Goal: Task Accomplishment & Management: Complete application form

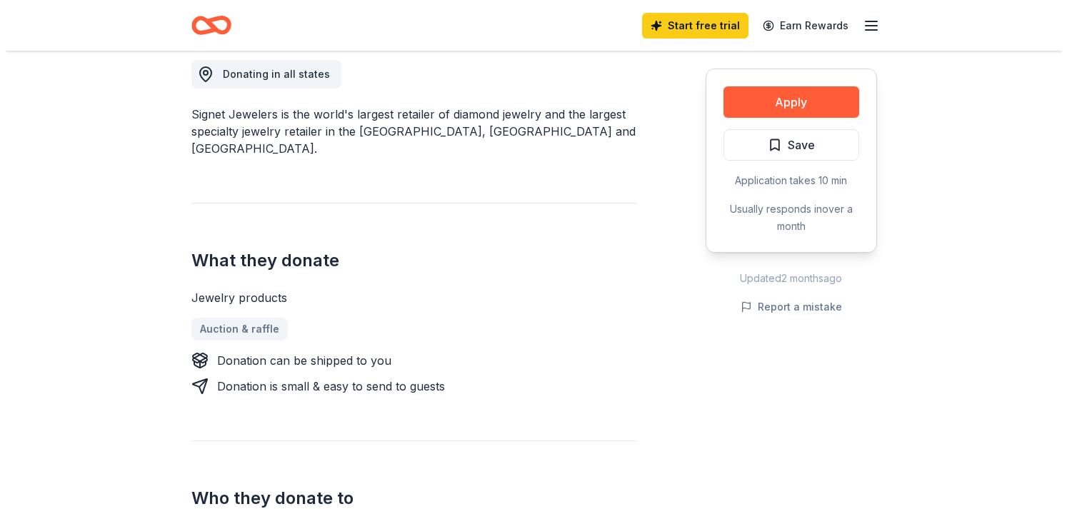
scroll to position [357, 0]
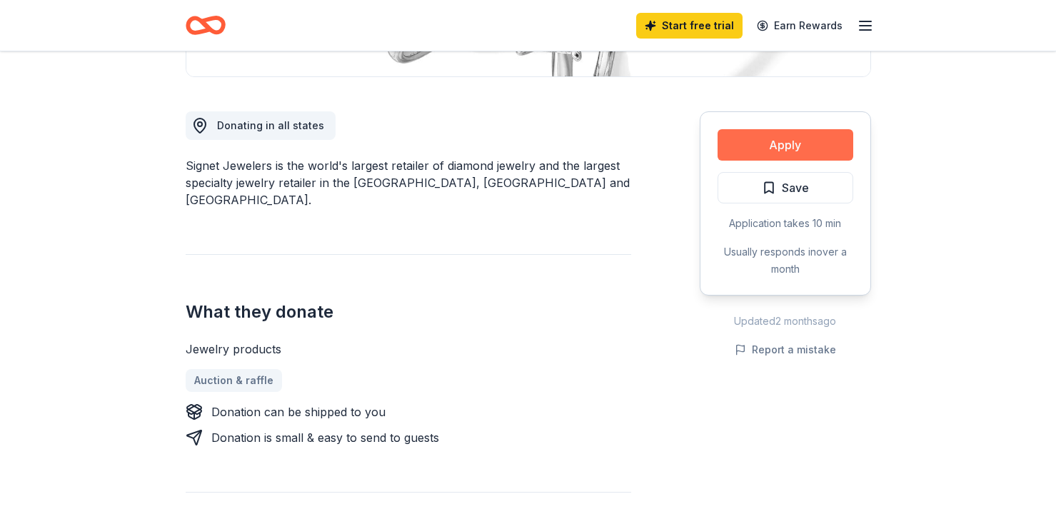
click at [781, 149] on button "Apply" at bounding box center [786, 144] width 136 height 31
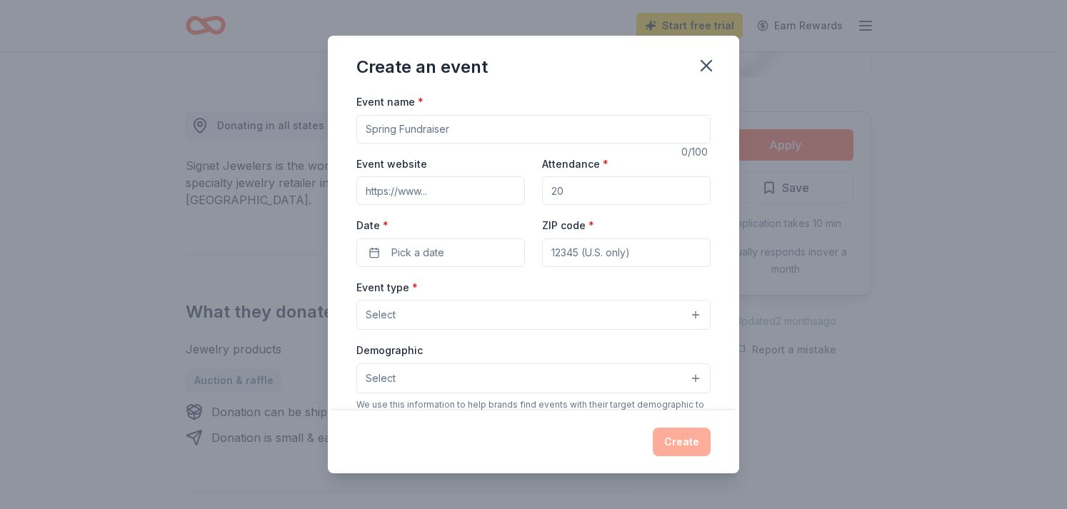
click at [503, 132] on input "Event name *" at bounding box center [533, 129] width 354 height 29
type input "Winter Fundraiser"
click at [369, 187] on input "Event website" at bounding box center [440, 190] width 169 height 29
type input "https://"
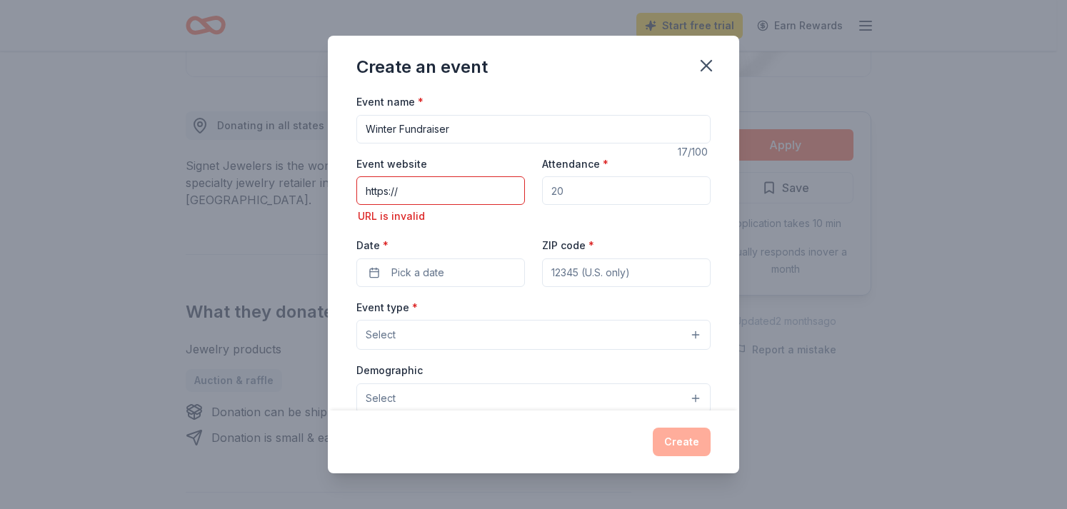
drag, startPoint x: 406, startPoint y: 190, endPoint x: 347, endPoint y: 185, distance: 59.5
click at [345, 190] on div "Event name * Winter Fundraiser 17 /100 Event website https:// URL is invalid At…" at bounding box center [533, 252] width 411 height 318
paste input "https://jtkyouthempower.org/"
type input "https://jtkyouthempower.org/"
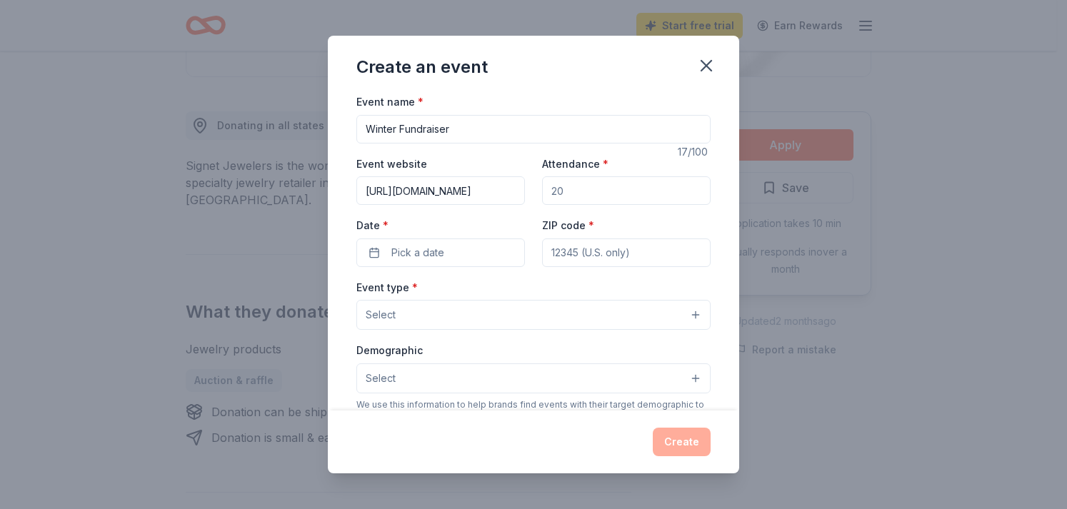
drag, startPoint x: 570, startPoint y: 194, endPoint x: 543, endPoint y: 194, distance: 27.1
click at [543, 194] on input "Attendance *" at bounding box center [626, 190] width 169 height 29
drag, startPoint x: 573, startPoint y: 186, endPoint x: 536, endPoint y: 186, distance: 36.4
click at [542, 186] on input "Attendance *" at bounding box center [626, 190] width 169 height 29
type input "75"
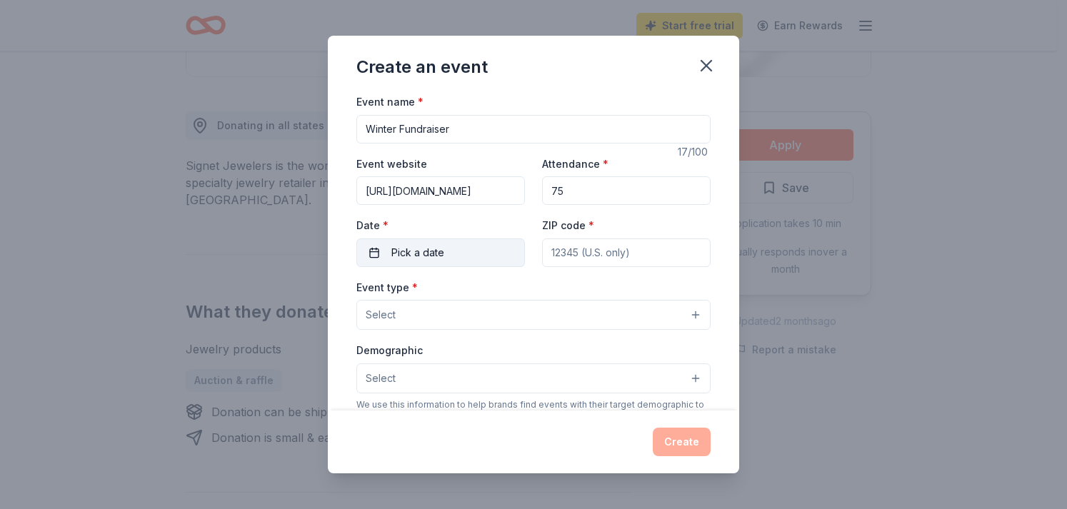
click at [405, 249] on span "Pick a date" at bounding box center [417, 252] width 53 height 17
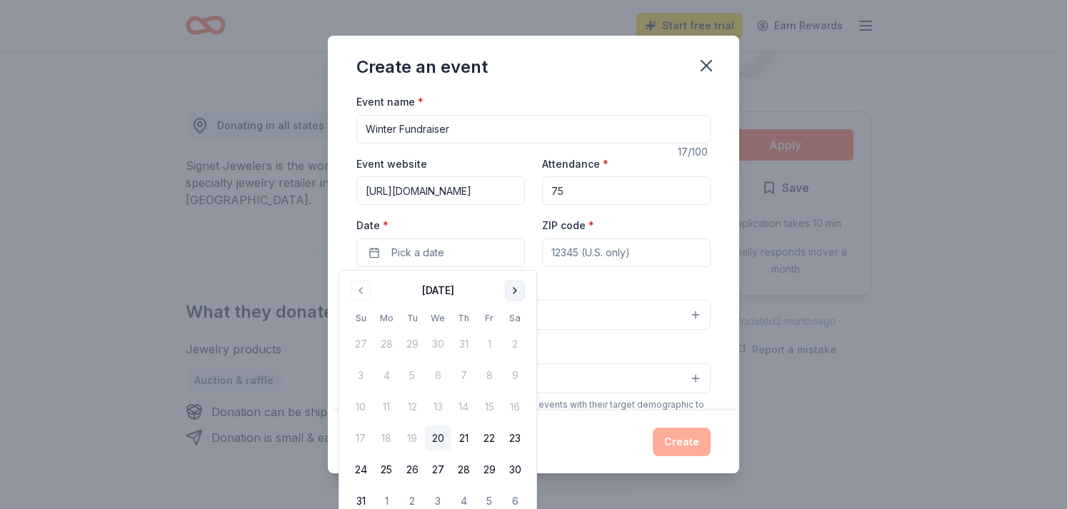
click at [507, 289] on button "Go to next month" at bounding box center [515, 291] width 20 height 20
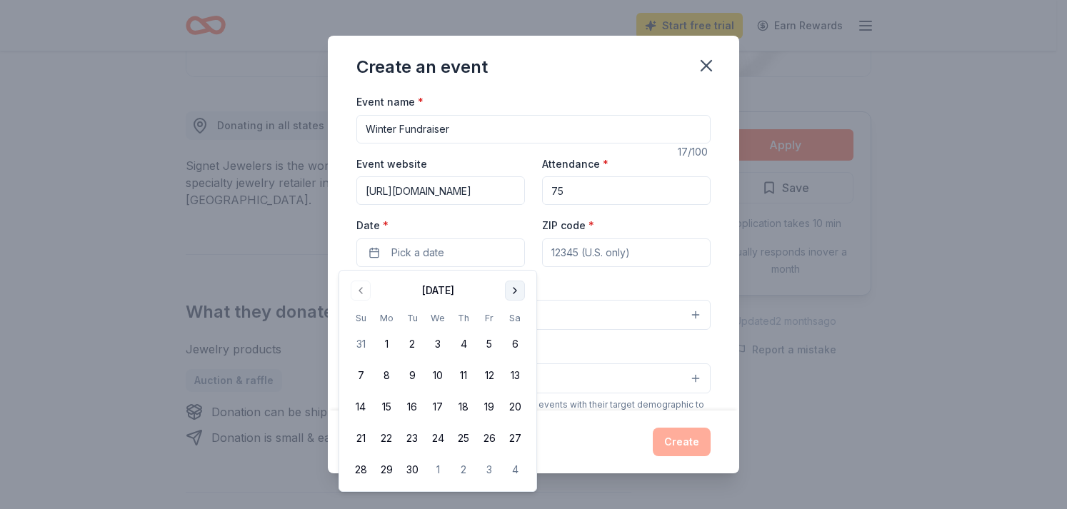
click at [510, 291] on button "Go to next month" at bounding box center [515, 291] width 20 height 20
click at [516, 375] on button "11" at bounding box center [515, 376] width 26 height 26
click at [514, 293] on button "Go to next month" at bounding box center [515, 291] width 20 height 20
click at [513, 375] on button "8" at bounding box center [515, 376] width 26 height 26
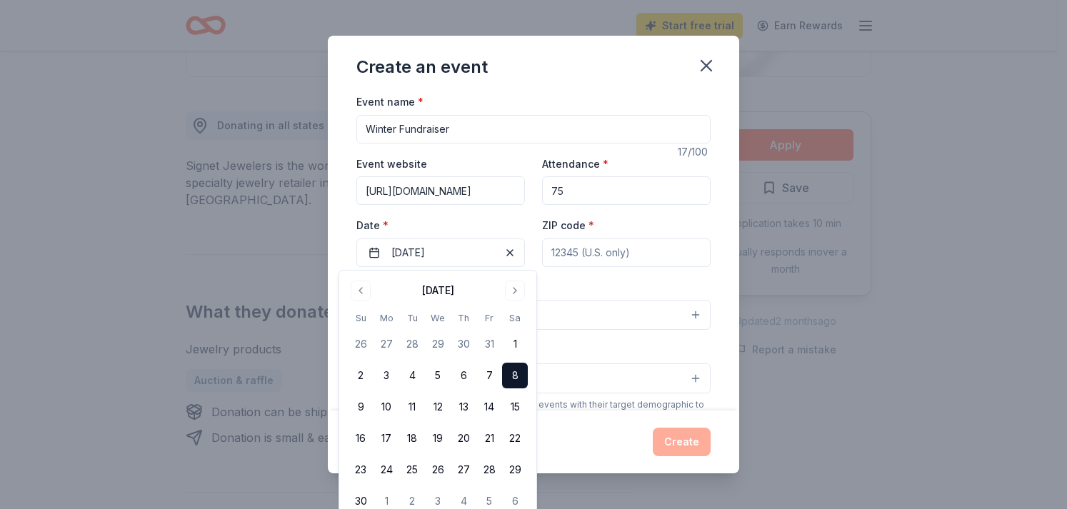
click at [615, 244] on input "ZIP code *" at bounding box center [626, 253] width 169 height 29
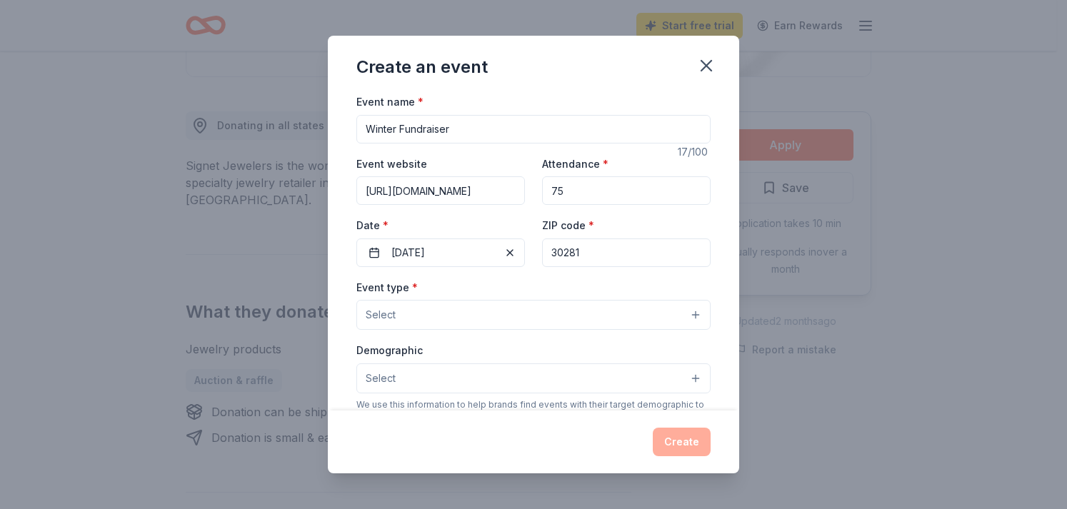
type input "30281"
click at [392, 316] on span "Select" at bounding box center [381, 314] width 30 height 17
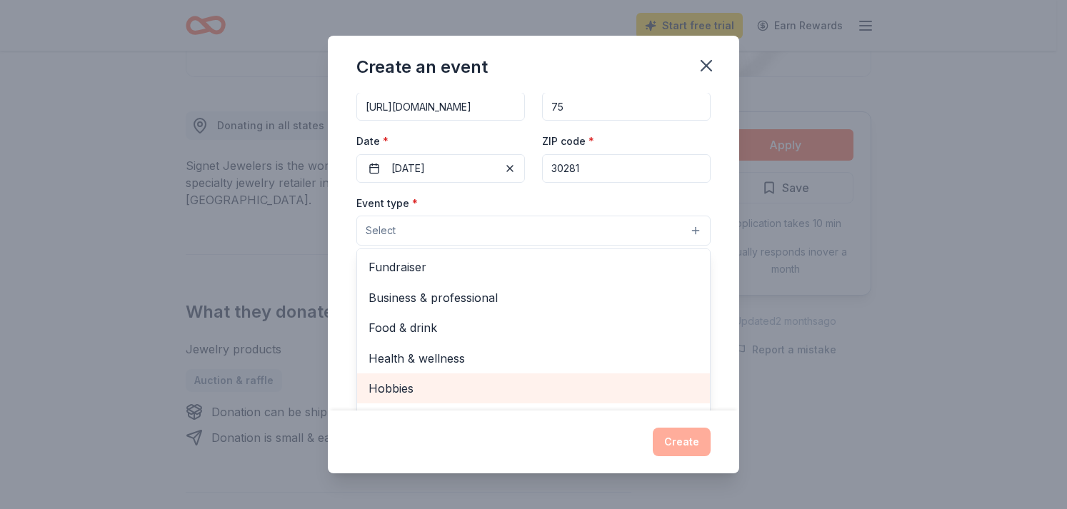
scroll to position [71, 0]
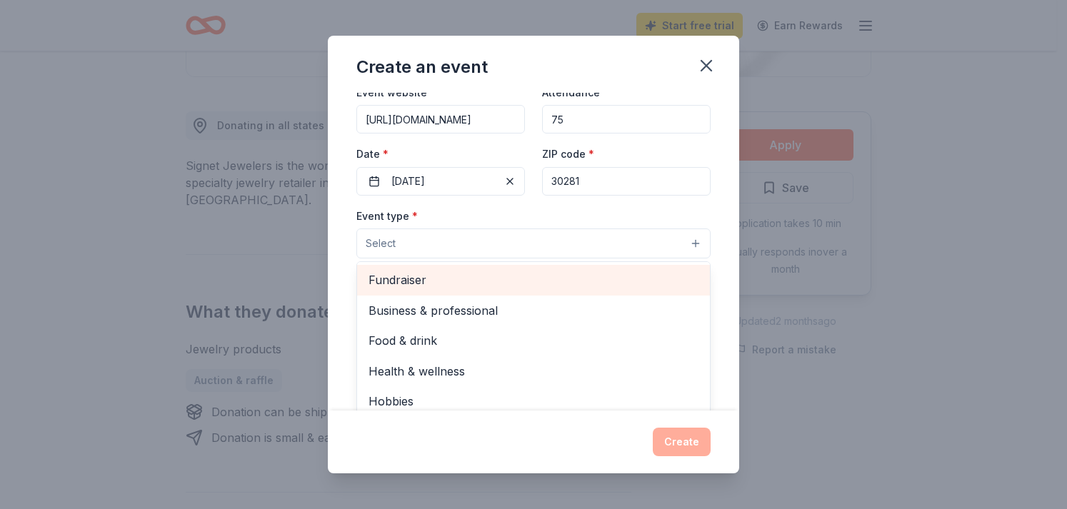
click at [408, 285] on span "Fundraiser" at bounding box center [533, 280] width 330 height 19
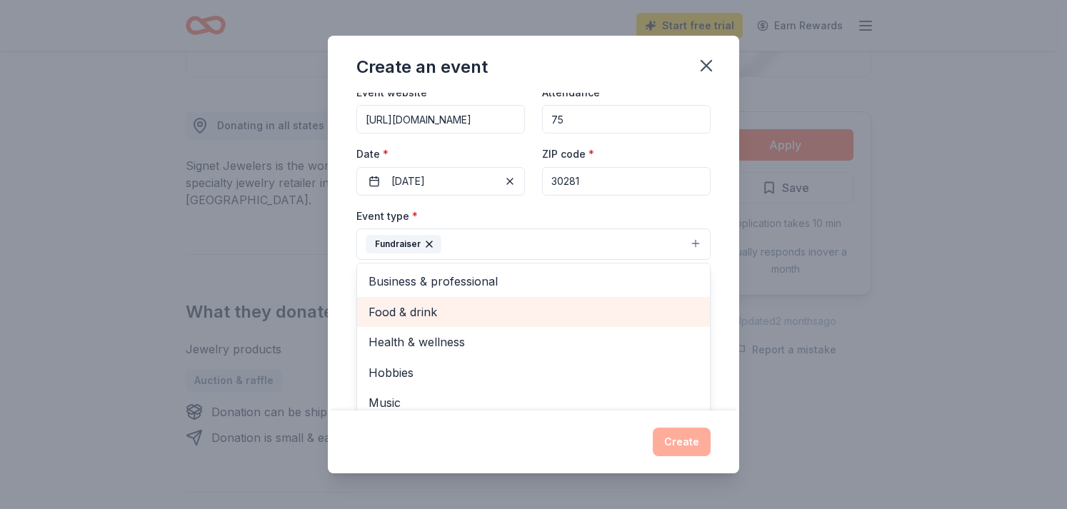
scroll to position [17, 0]
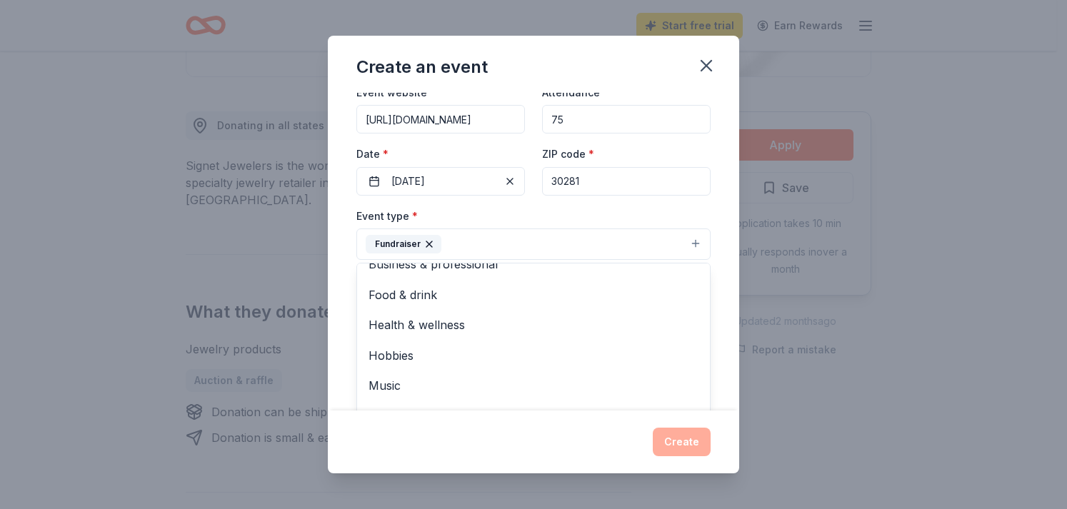
click at [711, 230] on div "Event name * Winter Fundraiser 17 /100 Event website https://jtkyouthempower.or…" at bounding box center [533, 252] width 411 height 318
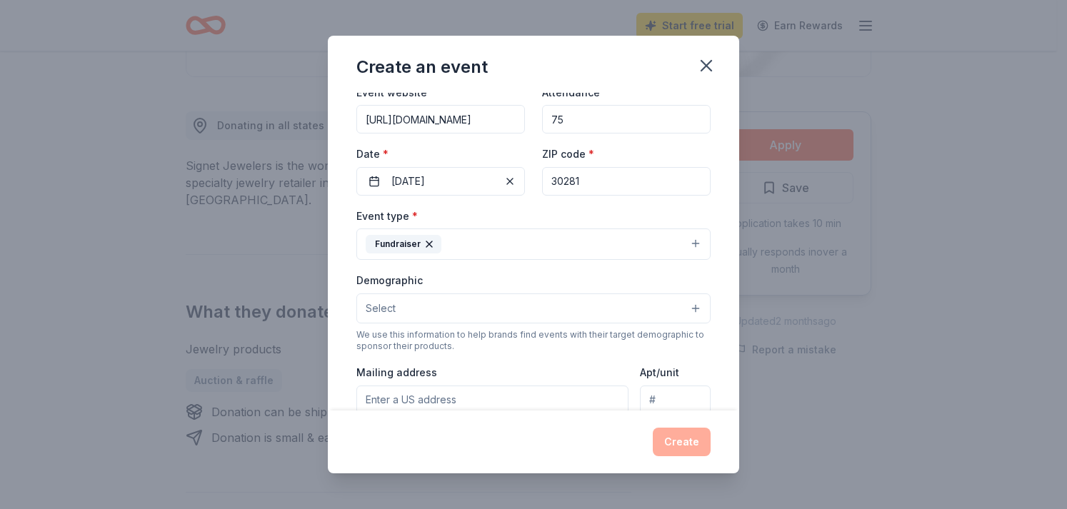
click at [412, 314] on button "Select" at bounding box center [533, 309] width 354 height 30
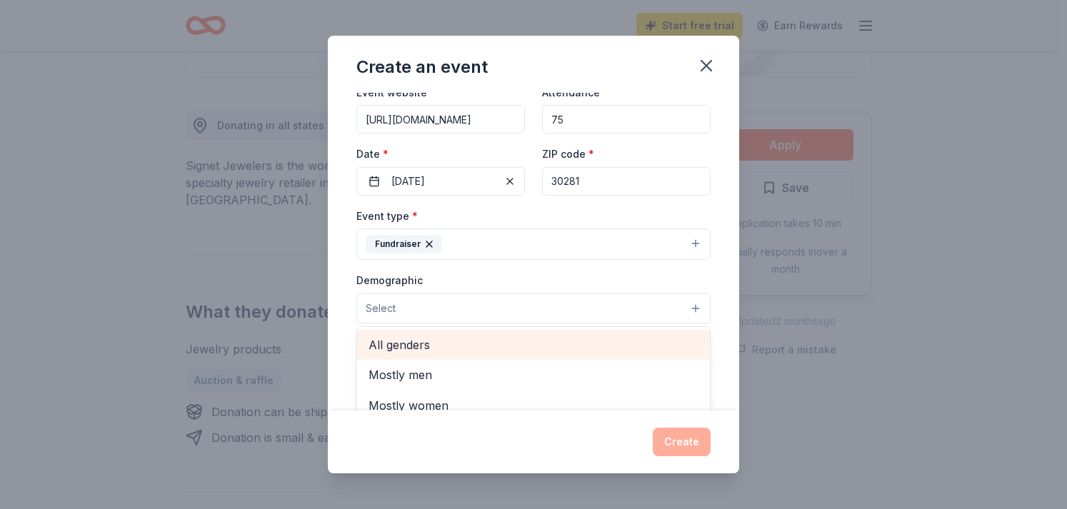
click at [405, 346] on span "All genders" at bounding box center [533, 345] width 330 height 19
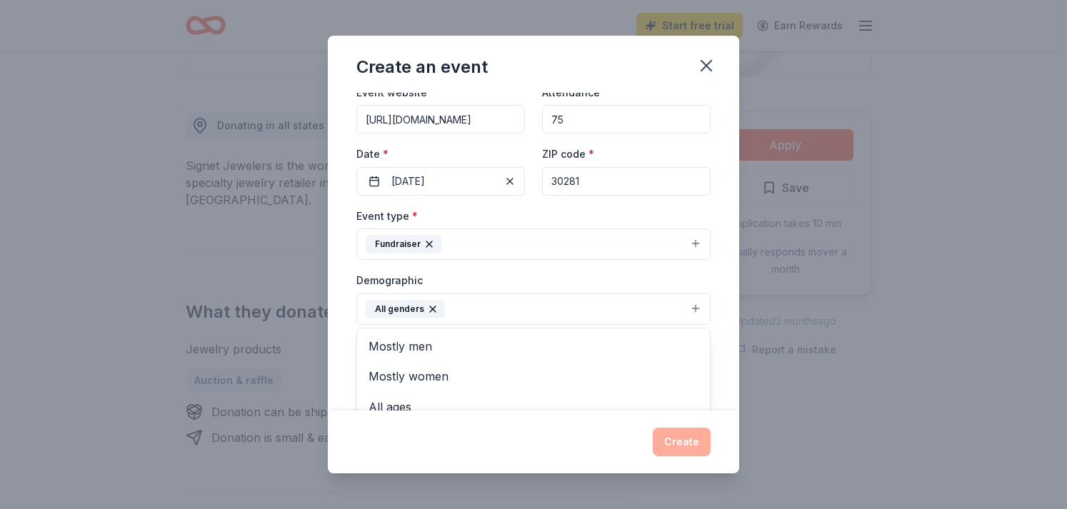
click at [717, 298] on div "Event name * Winter Fundraiser 17 /100 Event website https://jtkyouthempower.or…" at bounding box center [533, 252] width 411 height 318
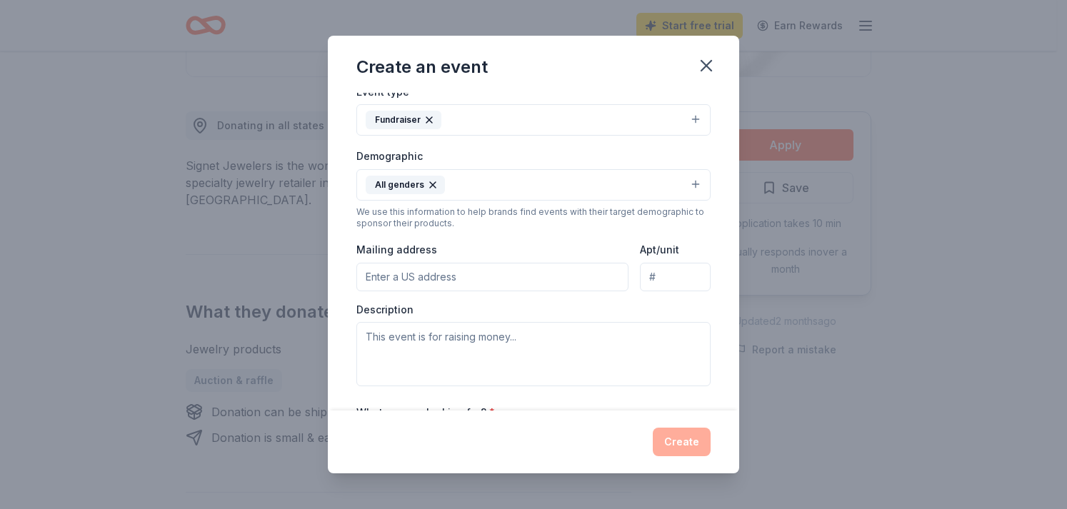
scroll to position [214, 0]
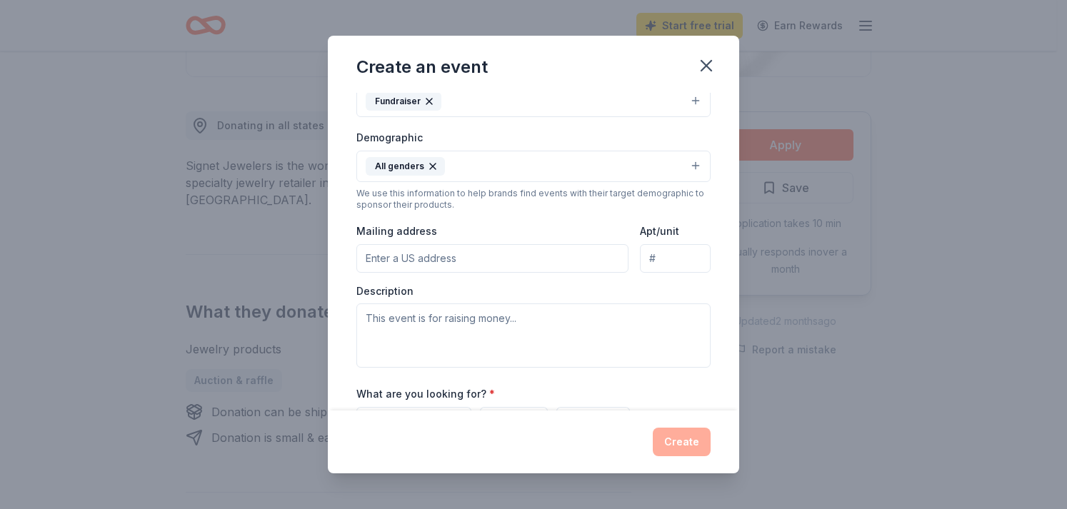
click at [379, 255] on input "Mailing address" at bounding box center [492, 258] width 272 height 29
type input "725 Old Stone Ct Stockbridge Georgia 30281"
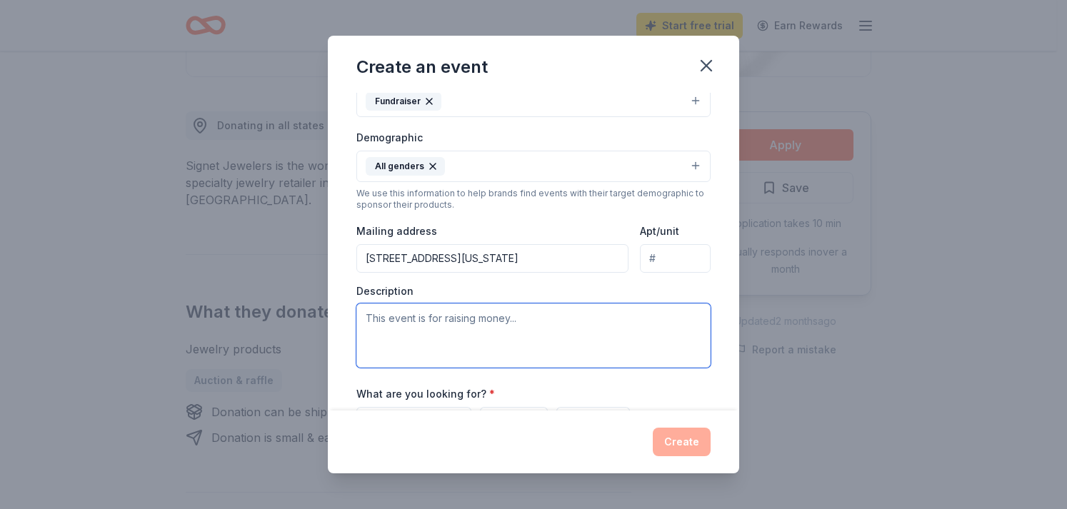
click at [368, 320] on textarea at bounding box center [533, 336] width 354 height 64
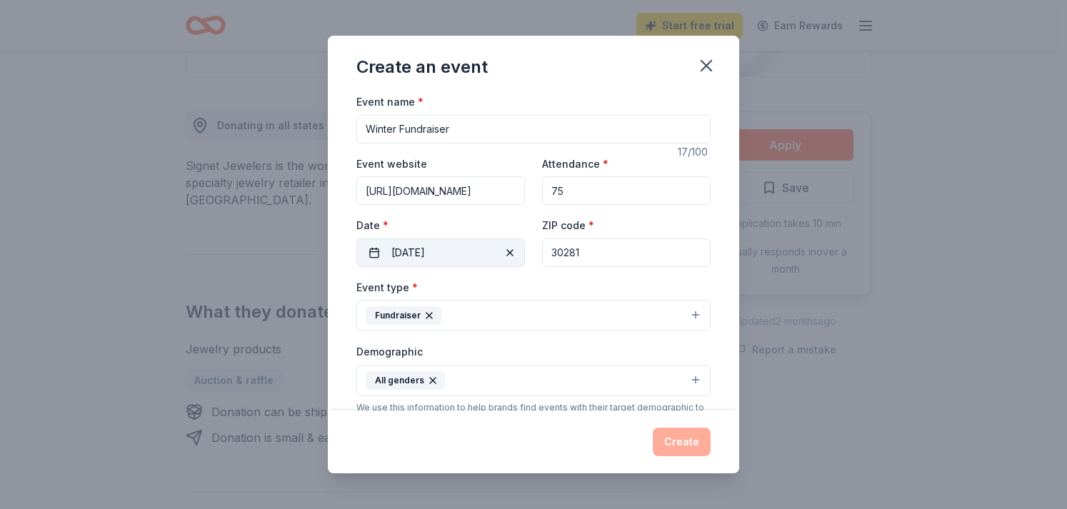
click at [508, 254] on span "button" at bounding box center [509, 252] width 17 height 17
click at [407, 254] on span "Pick a date" at bounding box center [417, 252] width 53 height 17
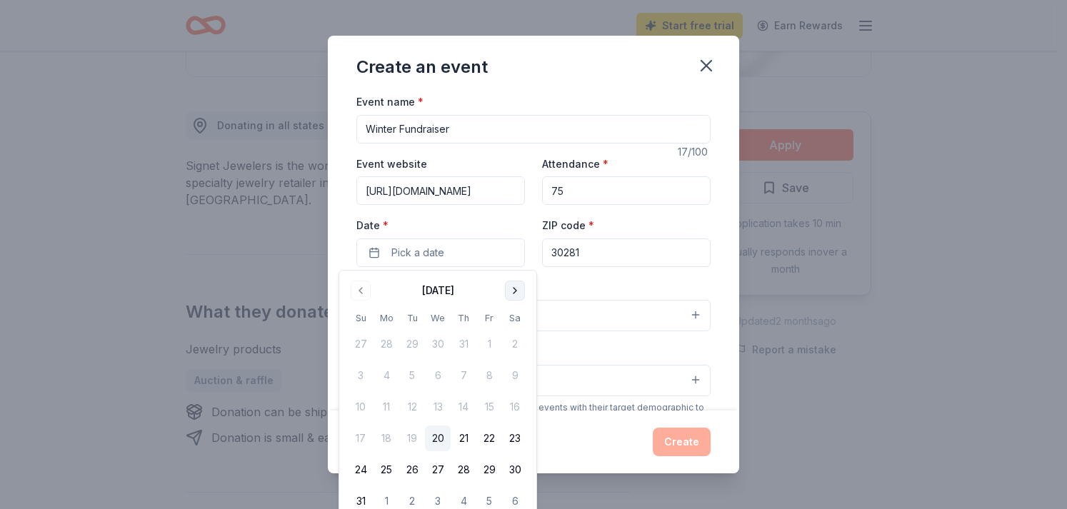
click at [507, 291] on button "Go to next month" at bounding box center [515, 291] width 20 height 20
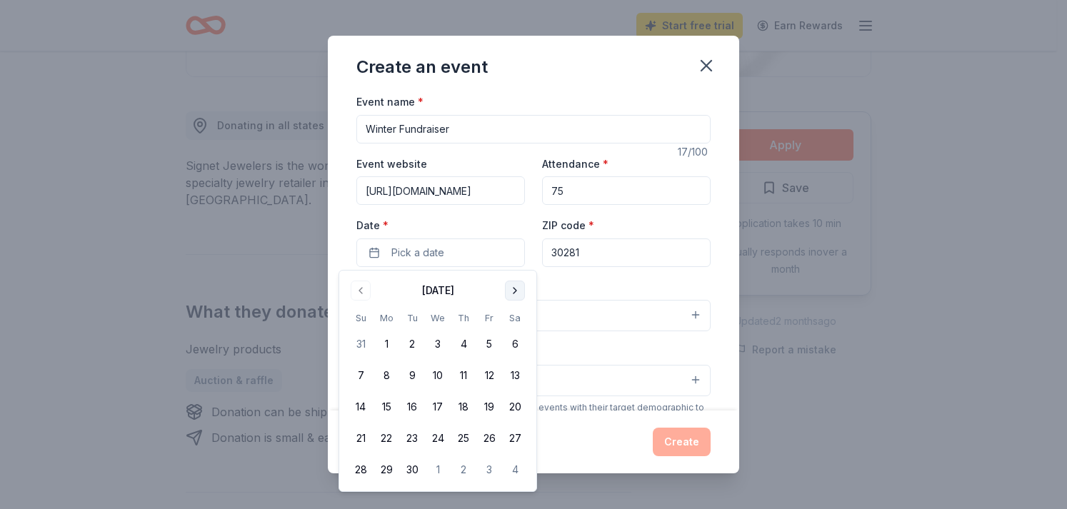
click at [508, 291] on button "Go to next month" at bounding box center [515, 291] width 20 height 20
click at [516, 377] on button "11" at bounding box center [515, 376] width 26 height 26
click at [573, 87] on div "Create an event" at bounding box center [533, 64] width 411 height 57
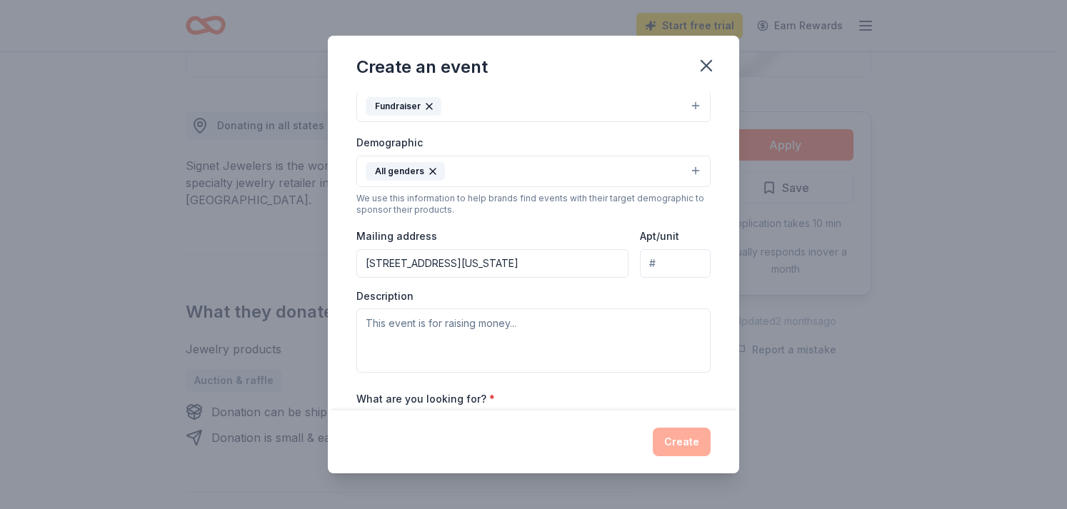
scroll to position [214, 0]
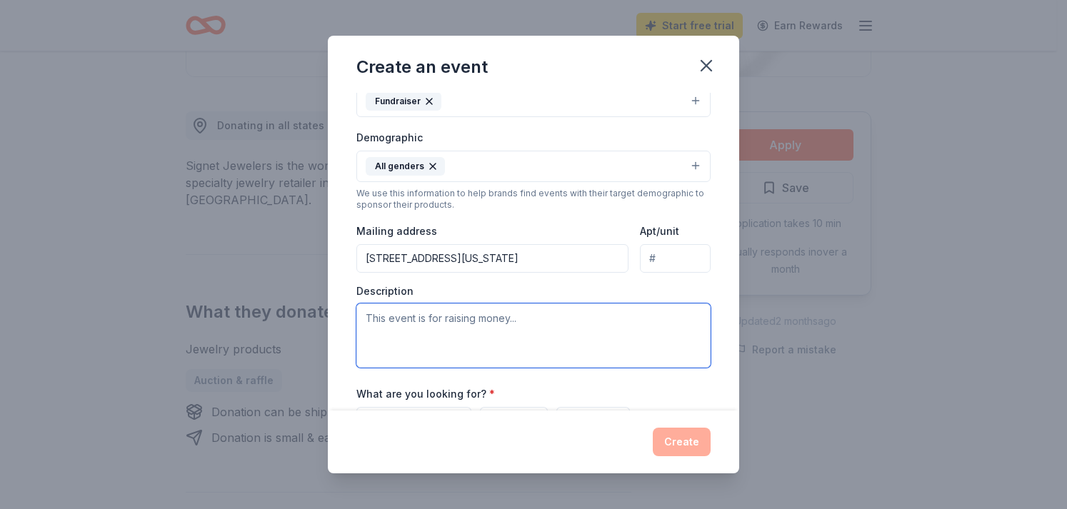
click at [369, 320] on textarea at bounding box center [533, 336] width 354 height 64
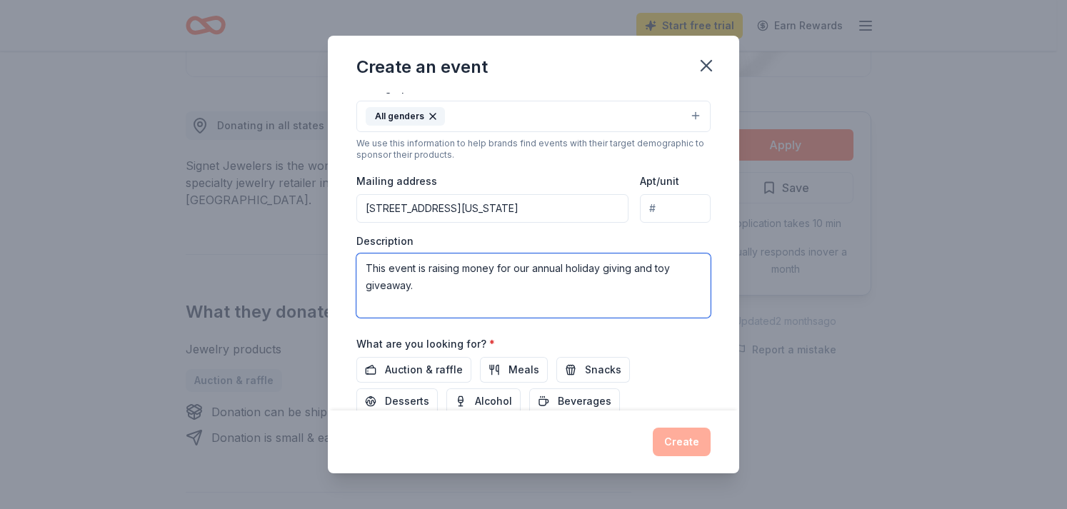
scroll to position [286, 0]
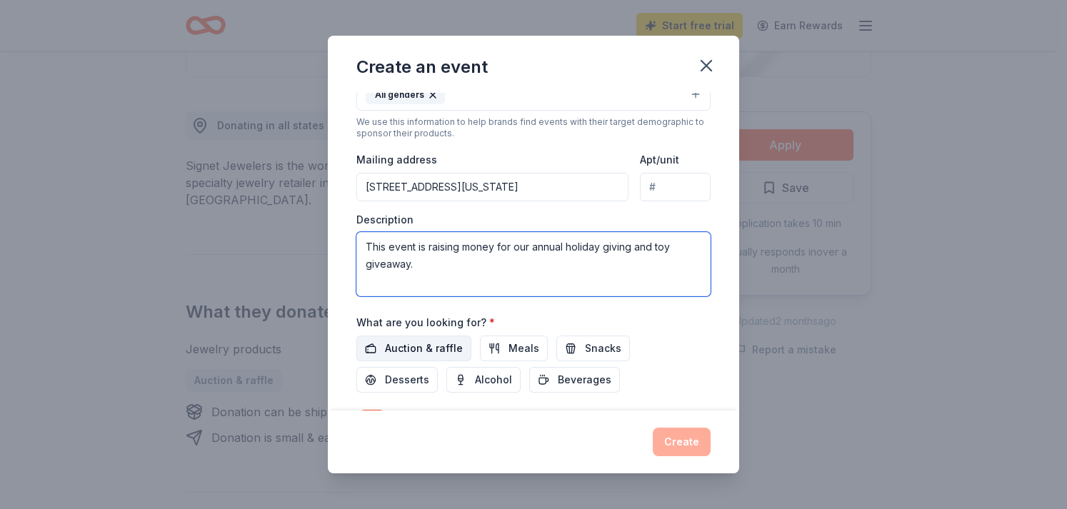
type textarea "This event is raising money for our annual holiday giving and toy giveaway."
click at [449, 347] on span "Auction & raffle" at bounding box center [424, 348] width 78 height 17
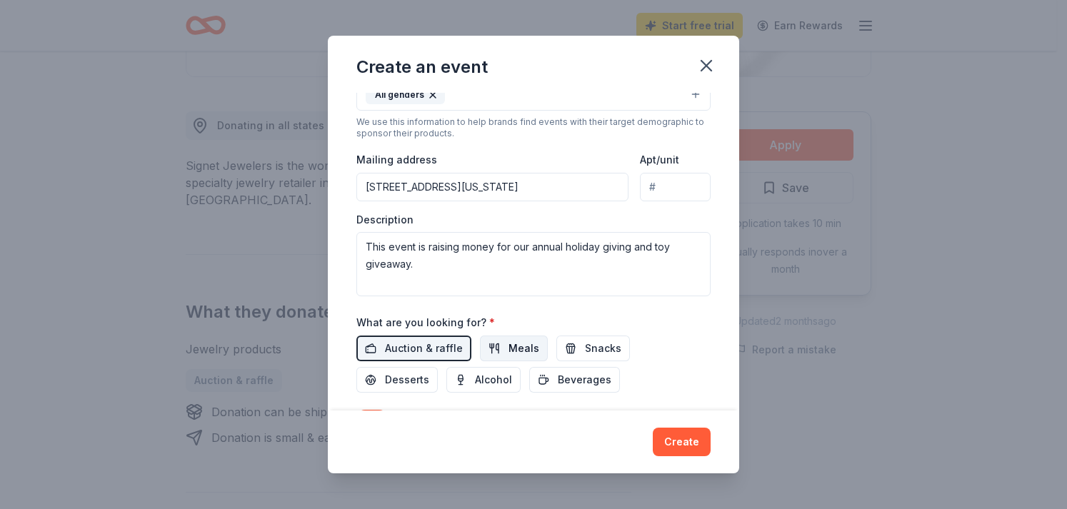
click at [525, 351] on span "Meals" at bounding box center [523, 348] width 31 height 17
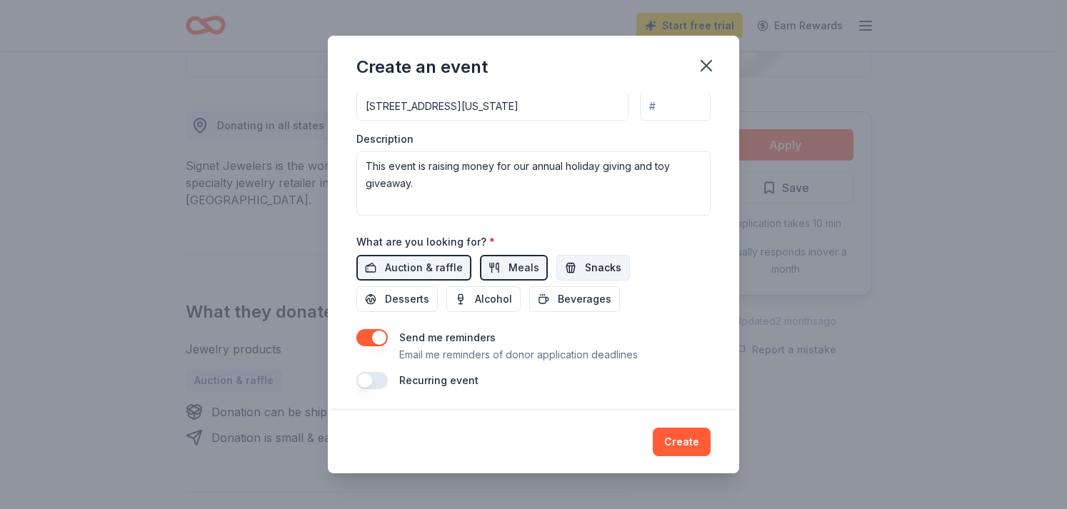
scroll to position [368, 0]
click at [585, 259] on span "Snacks" at bounding box center [603, 266] width 36 height 17
click at [508, 269] on span "Meals" at bounding box center [523, 266] width 31 height 17
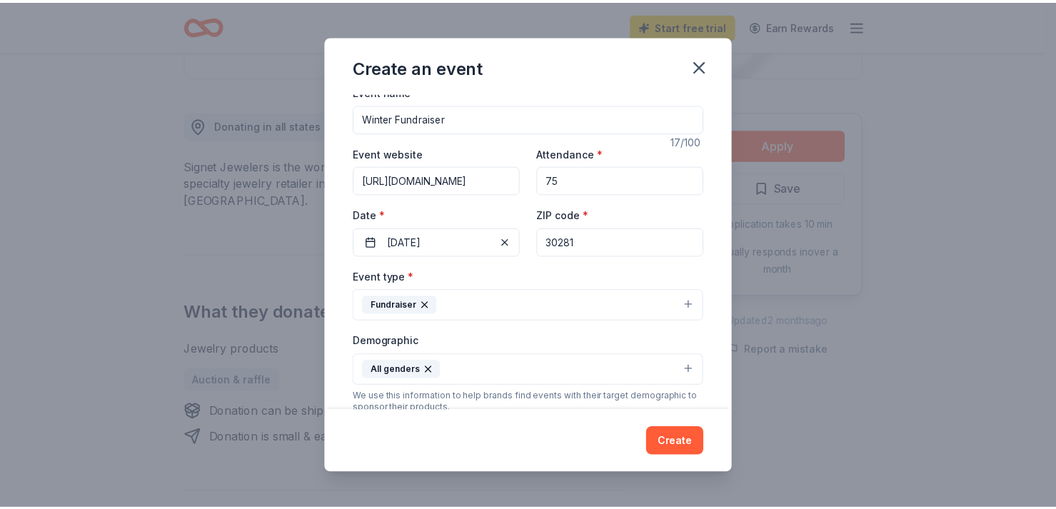
scroll to position [0, 0]
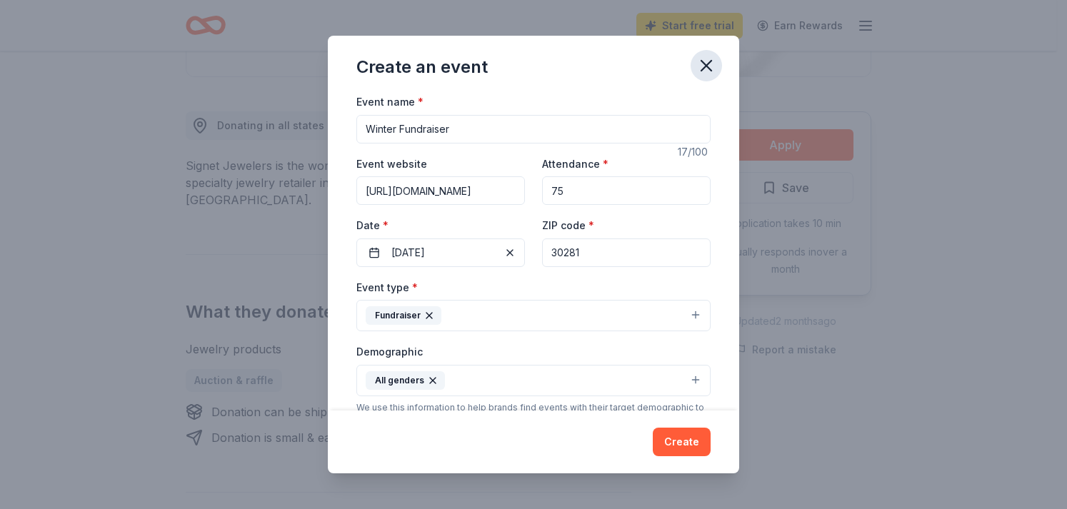
click at [716, 64] on icon "button" at bounding box center [706, 66] width 20 height 20
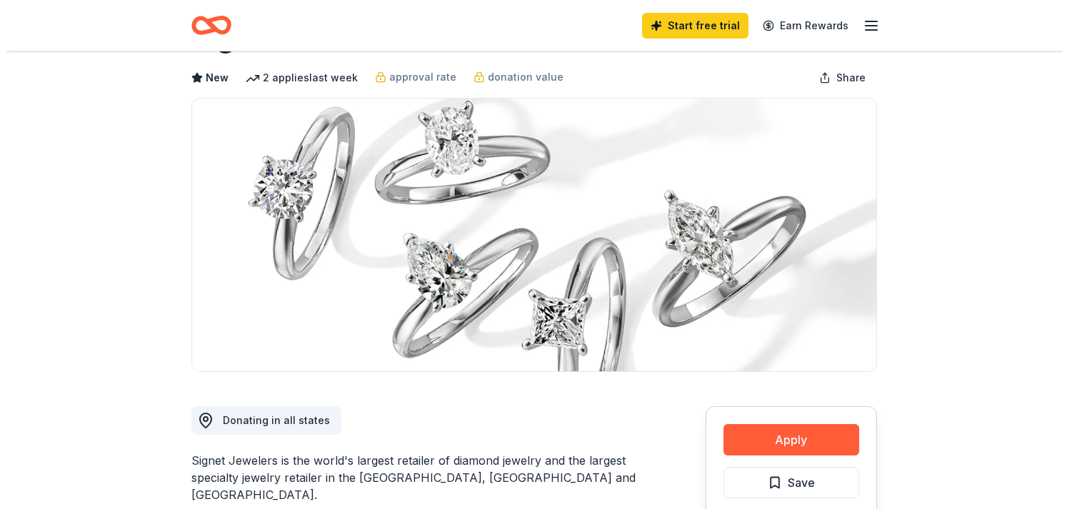
scroll to position [143, 0]
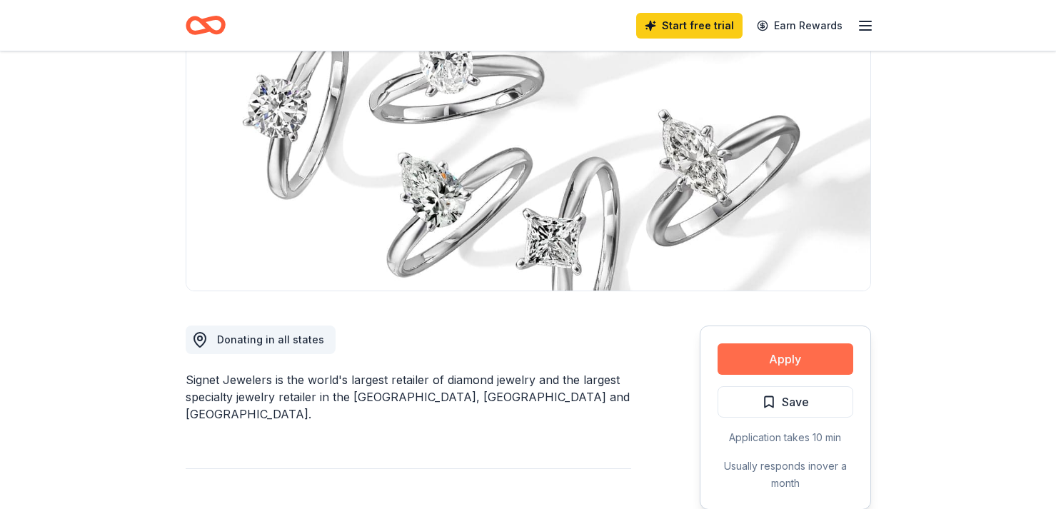
click at [801, 356] on button "Apply" at bounding box center [786, 358] width 136 height 31
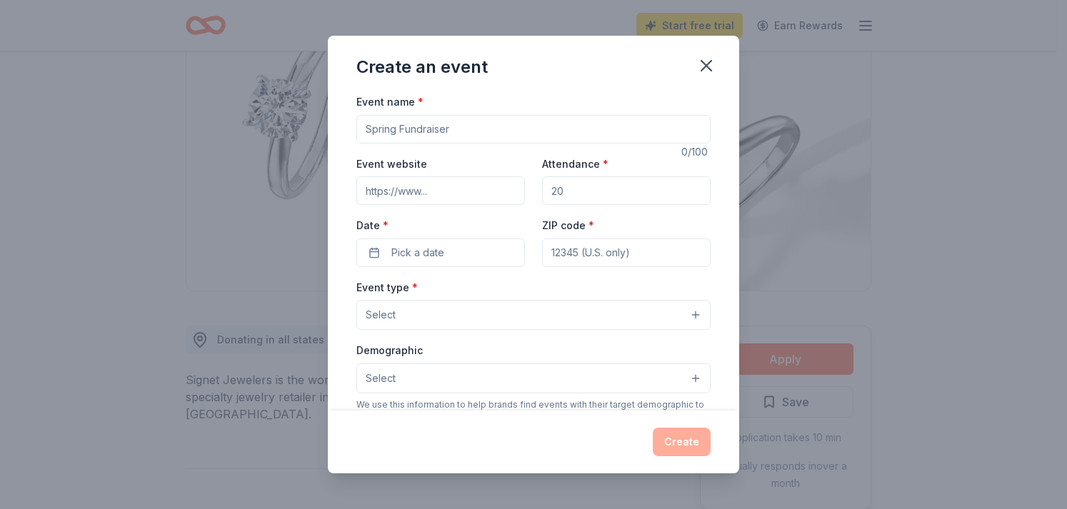
click at [369, 191] on input "Event website" at bounding box center [440, 190] width 169 height 29
type input "https://jtkyouthempower.org/"
type input "Winter Fundraiser"
type input "75"
type input "30281"
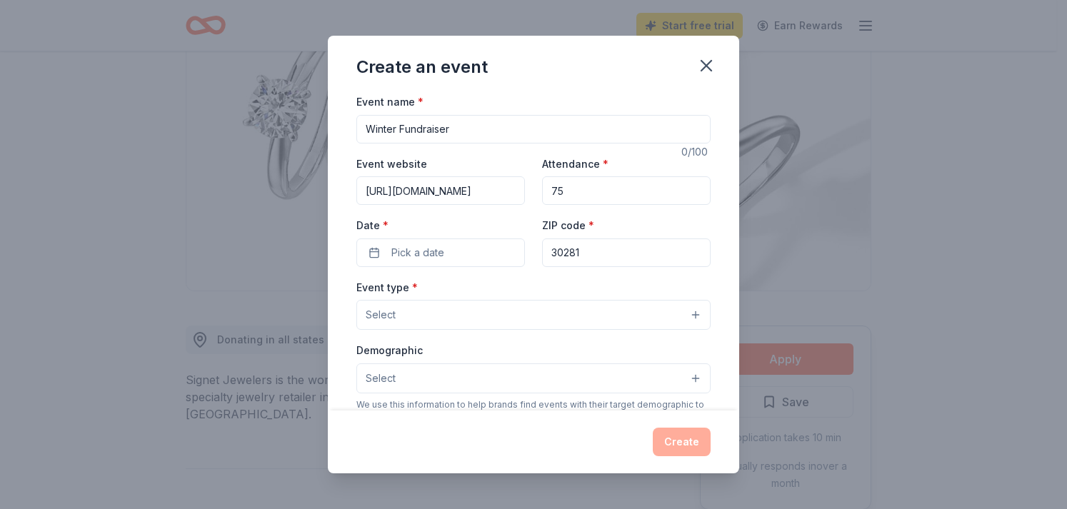
type input "725 Old Stone Ct Stockbridge Georgia 30281"
click at [407, 254] on span "Pick a date" at bounding box center [417, 252] width 53 height 17
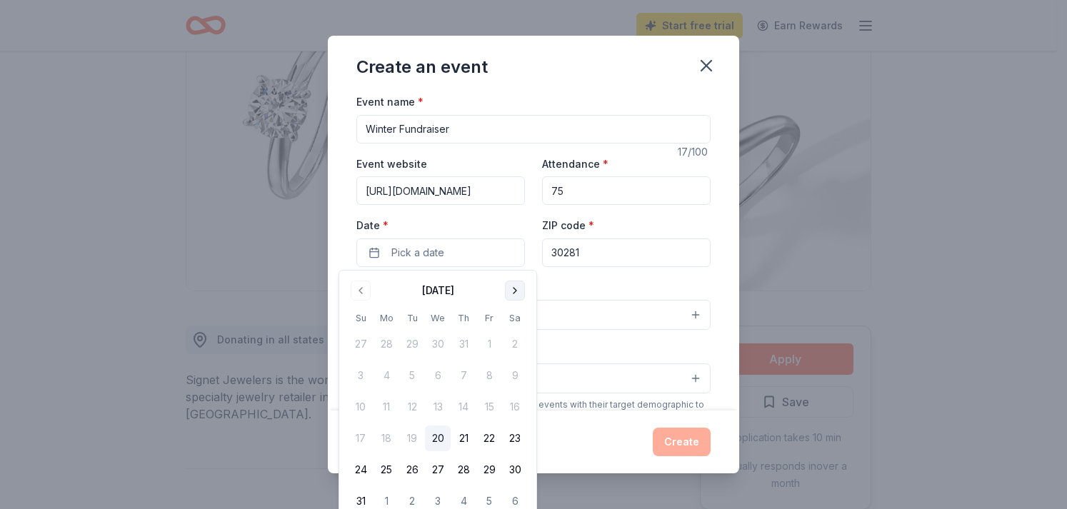
click at [518, 293] on button "Go to next month" at bounding box center [515, 291] width 20 height 20
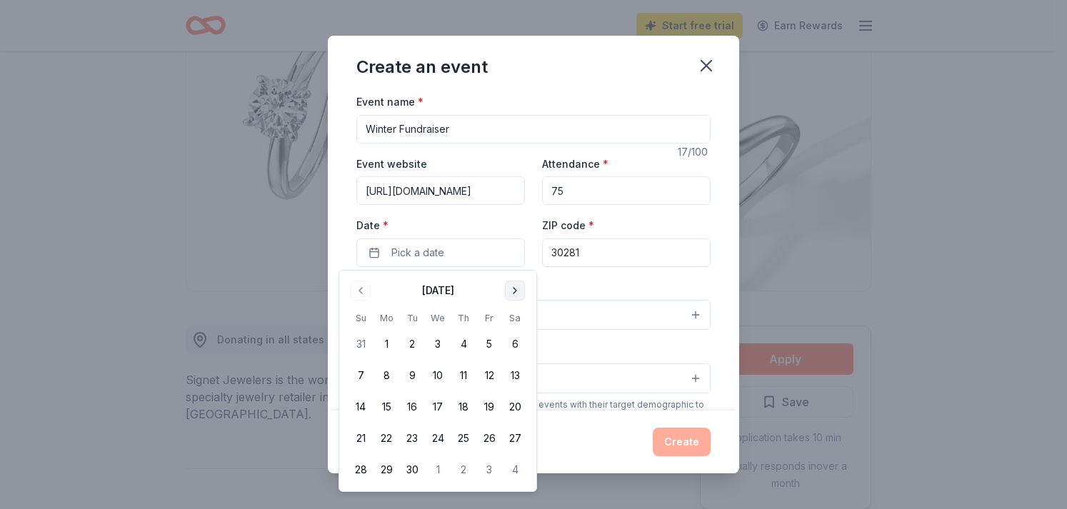
click at [516, 292] on button "Go to next month" at bounding box center [515, 291] width 20 height 20
click at [514, 374] on button "11" at bounding box center [515, 376] width 26 height 26
click at [573, 63] on div "Create an event" at bounding box center [533, 64] width 411 height 57
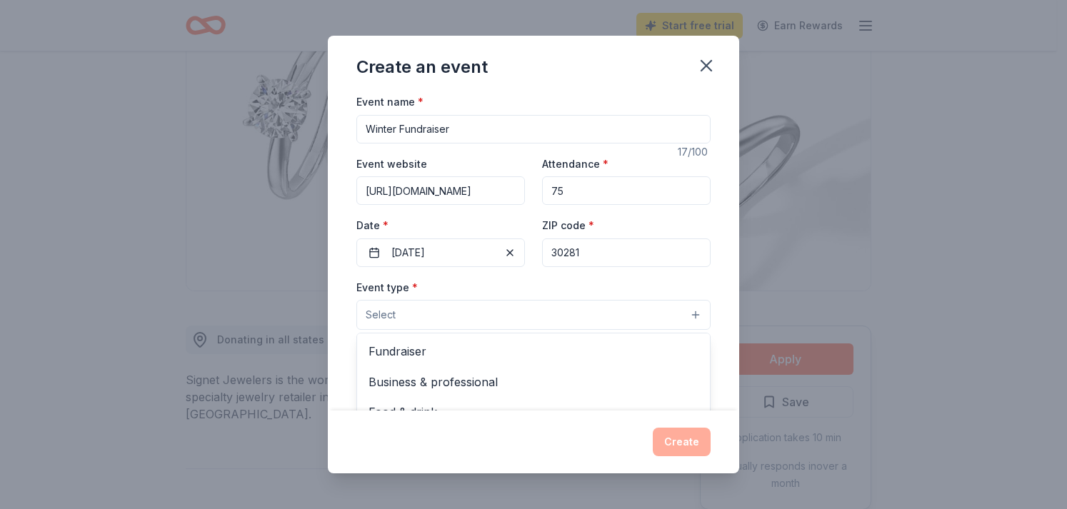
click at [389, 319] on span "Select" at bounding box center [381, 314] width 30 height 17
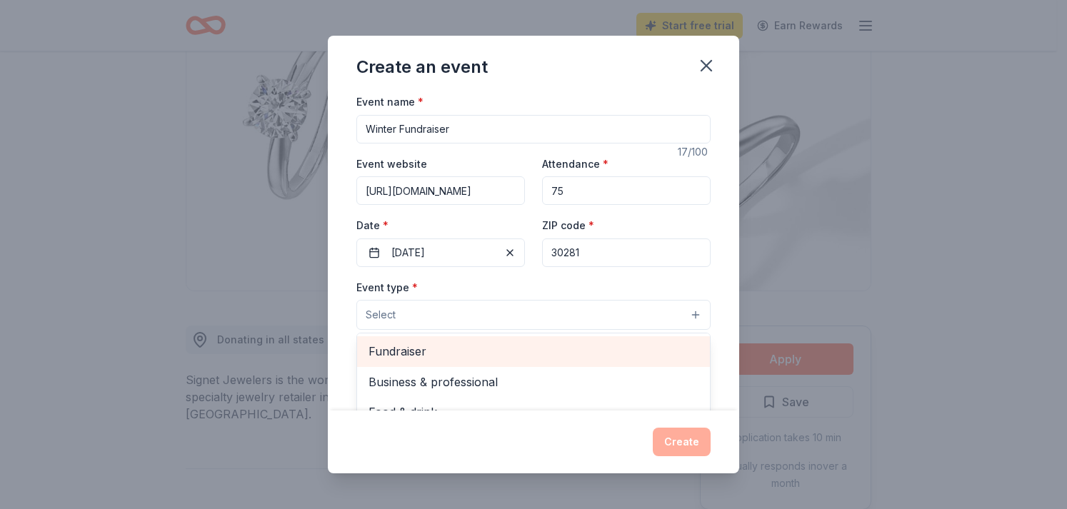
click at [395, 348] on span "Fundraiser" at bounding box center [533, 351] width 330 height 19
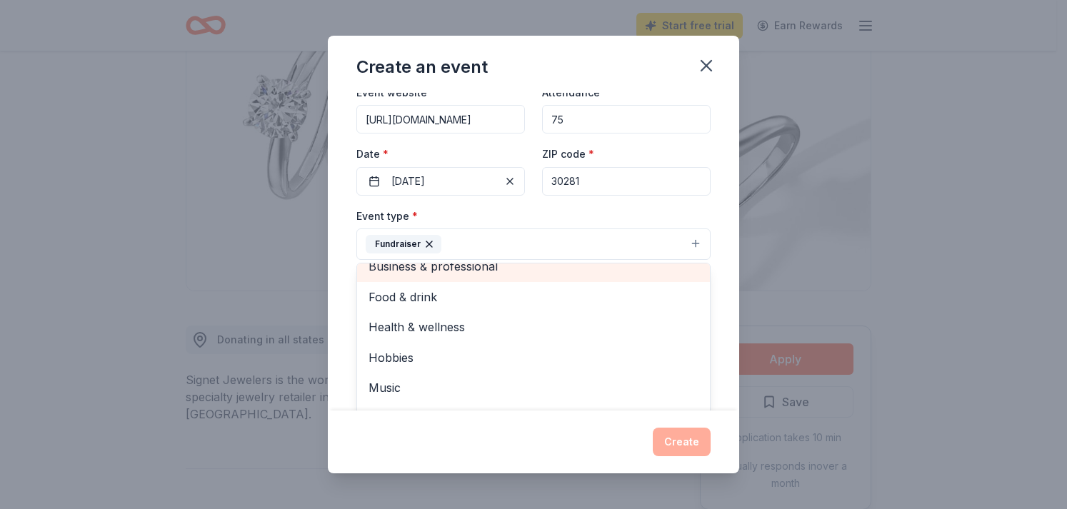
scroll to position [17, 0]
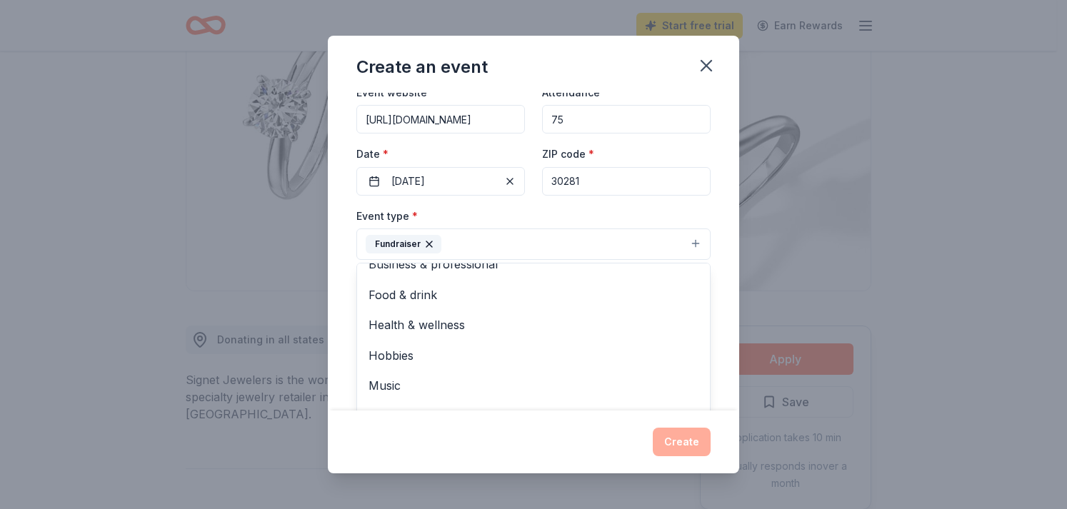
click at [715, 249] on div "Event name * Winter Fundraiser 17 /100 Event website https://jtkyouthempower.or…" at bounding box center [533, 252] width 411 height 318
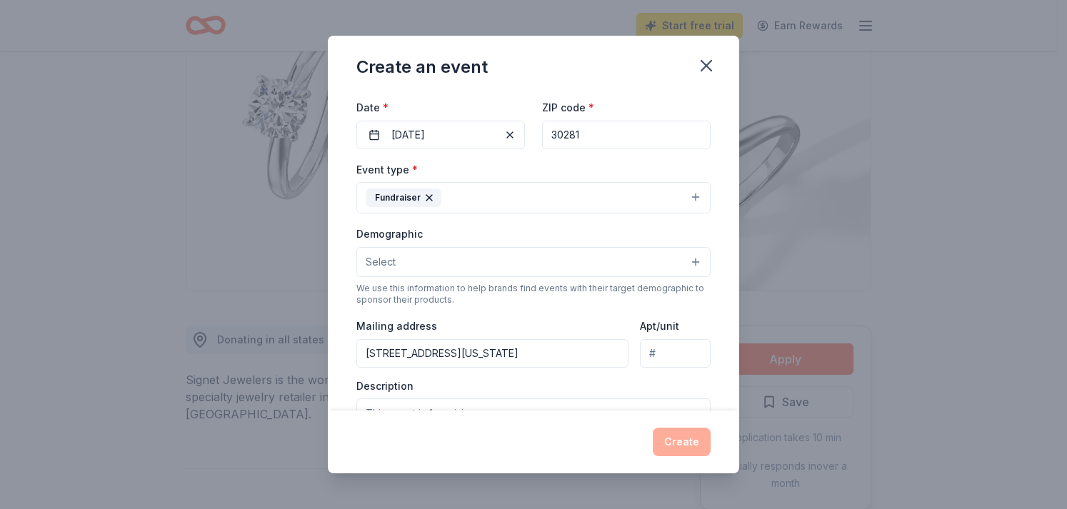
scroll to position [143, 0]
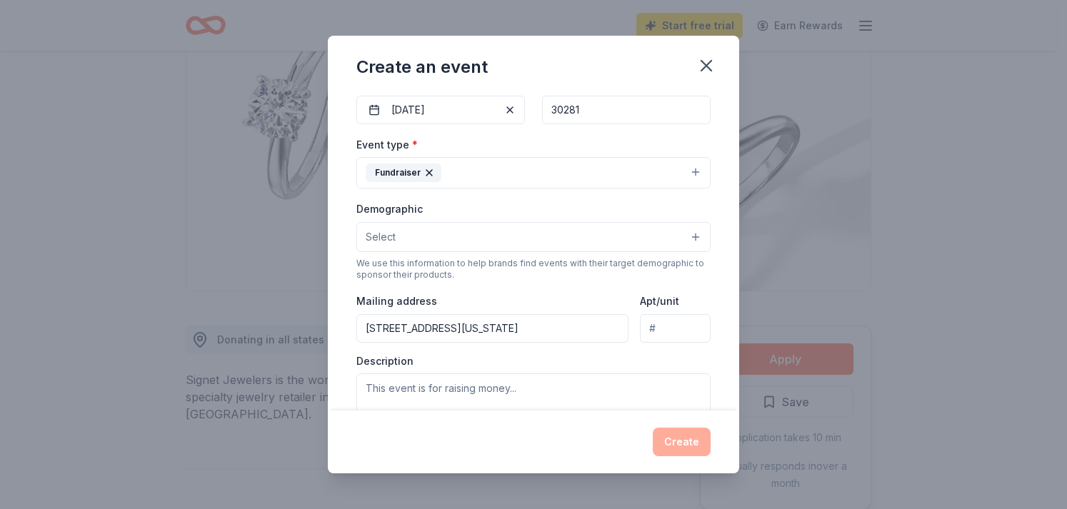
click at [380, 236] on span "Select" at bounding box center [381, 237] width 30 height 17
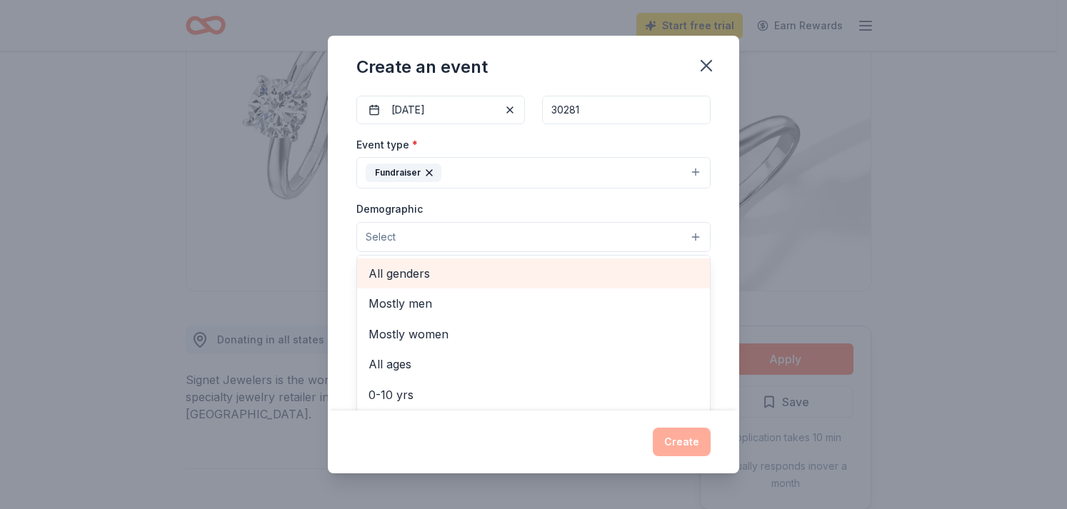
click at [385, 273] on span "All genders" at bounding box center [533, 273] width 330 height 19
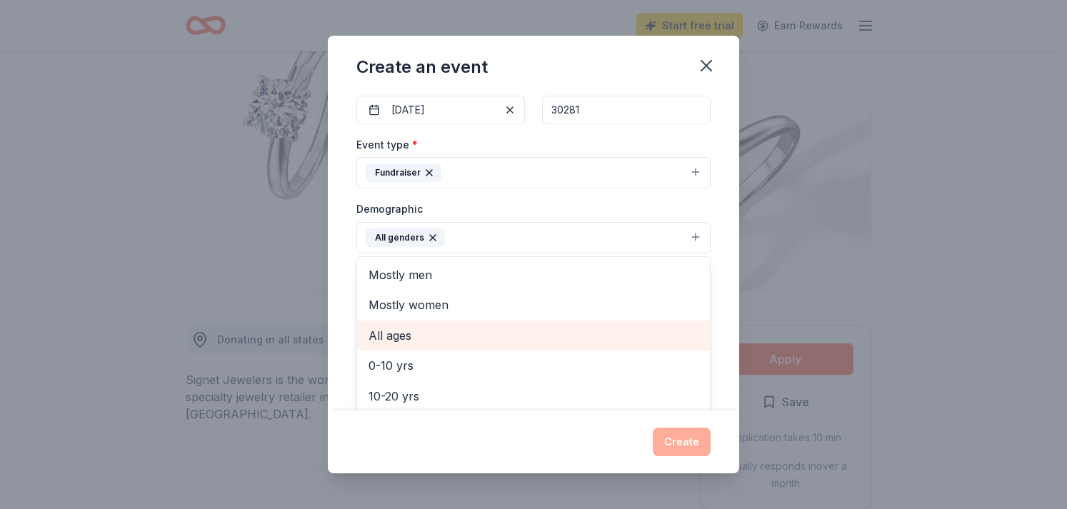
click at [403, 340] on span "All ages" at bounding box center [533, 335] width 330 height 19
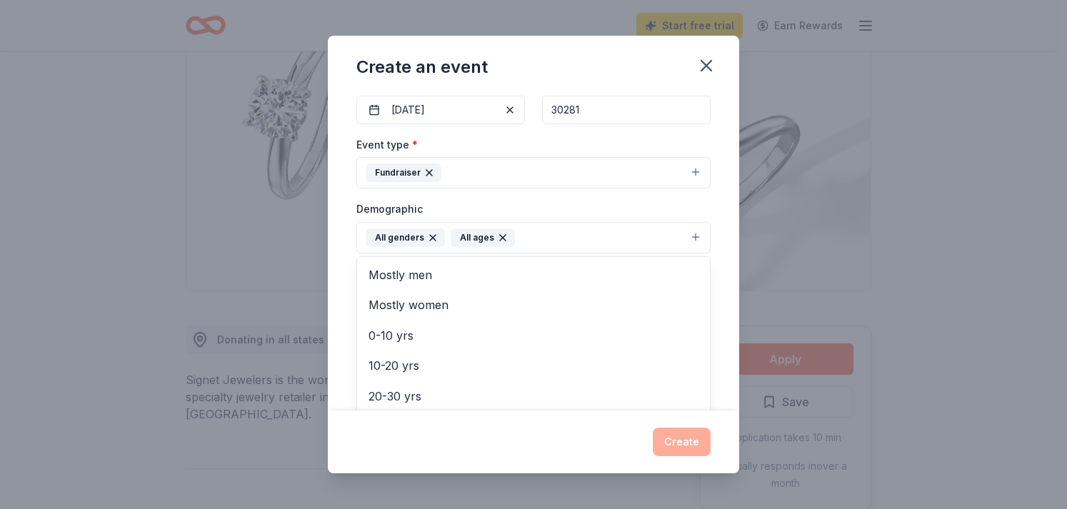
click at [723, 257] on div "Event name * Winter Fundraiser 17 /100 Event website https://jtkyouthempower.or…" at bounding box center [533, 252] width 411 height 318
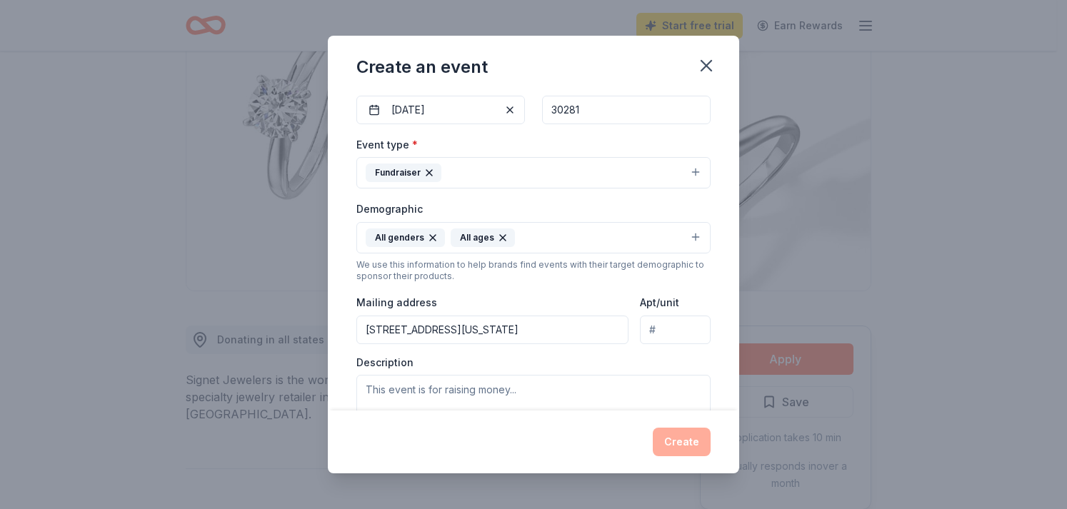
scroll to position [214, 0]
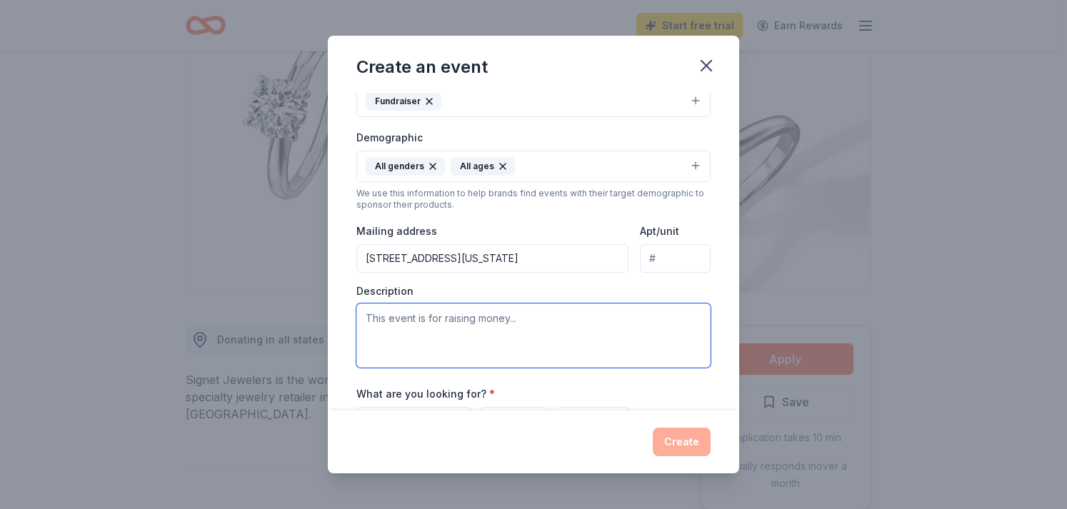
click at [406, 322] on textarea at bounding box center [533, 336] width 354 height 64
click at [426, 318] on textarea "This event is for our annual holiday giving" at bounding box center [533, 336] width 354 height 64
click at [566, 317] on textarea "This event is for our annual holiday giving" at bounding box center [533, 336] width 354 height 64
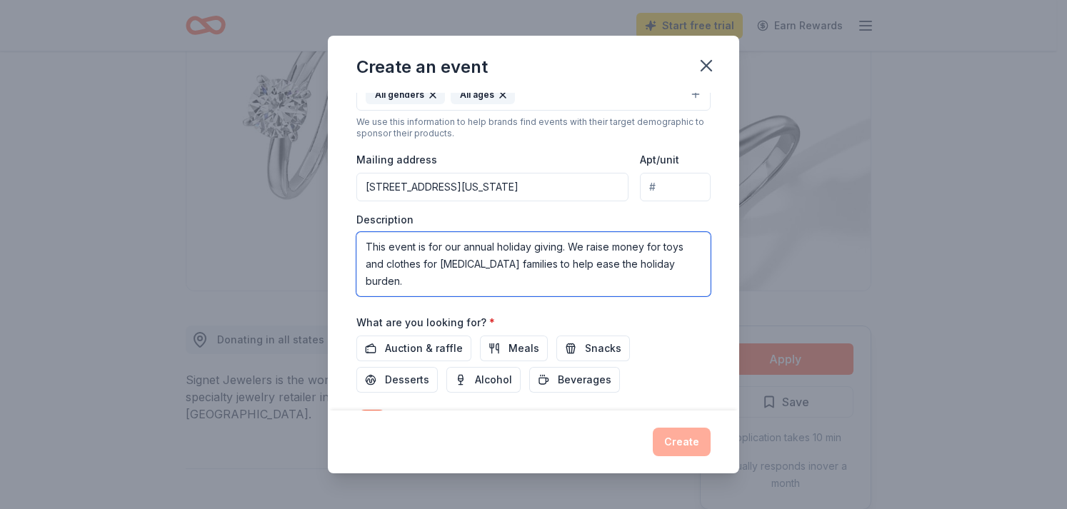
type textarea "This event is for our annual holiday giving. We raise money for toys and clothe…"
click at [701, 342] on div "Event name * Winter Fundraiser 17 /100 Event website https://jtkyouthempower.or…" at bounding box center [533, 252] width 411 height 318
click at [444, 348] on span "Auction & raffle" at bounding box center [424, 348] width 78 height 17
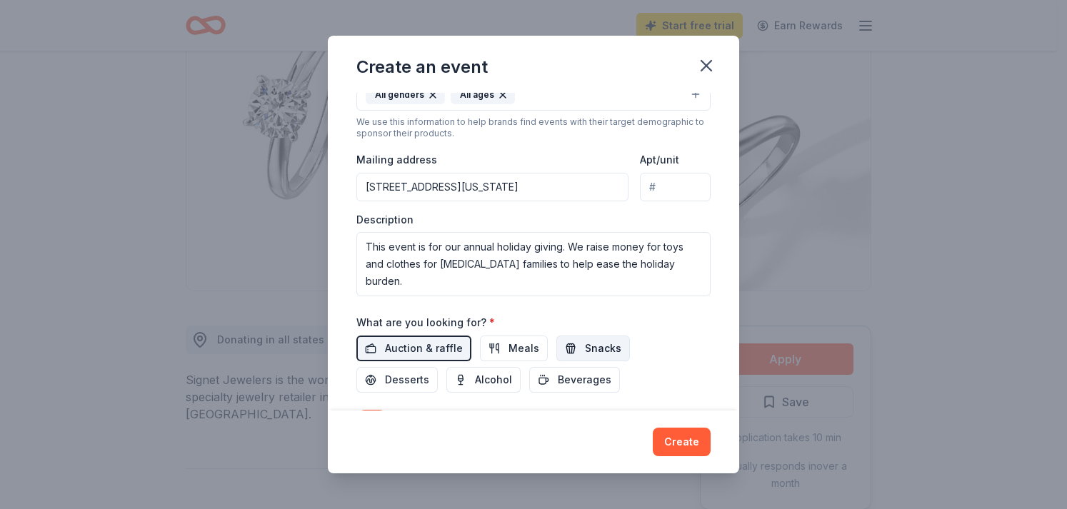
click at [573, 346] on button "Snacks" at bounding box center [593, 349] width 74 height 26
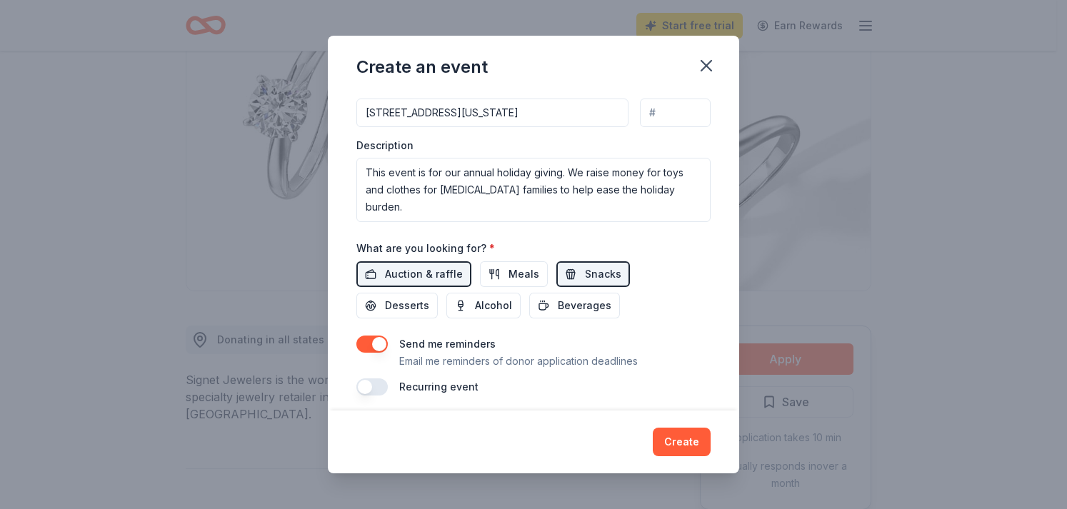
scroll to position [368, 0]
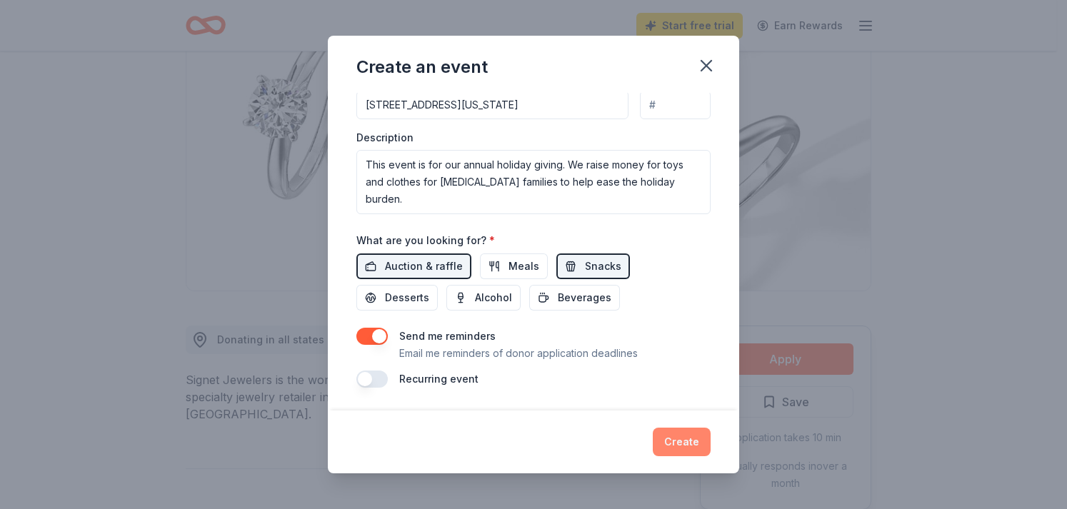
click at [693, 443] on button "Create" at bounding box center [682, 442] width 58 height 29
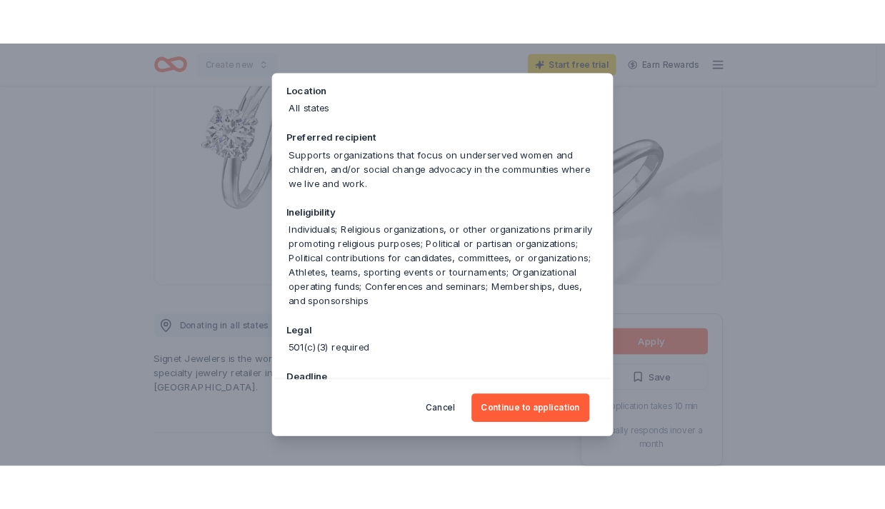
scroll to position [186, 0]
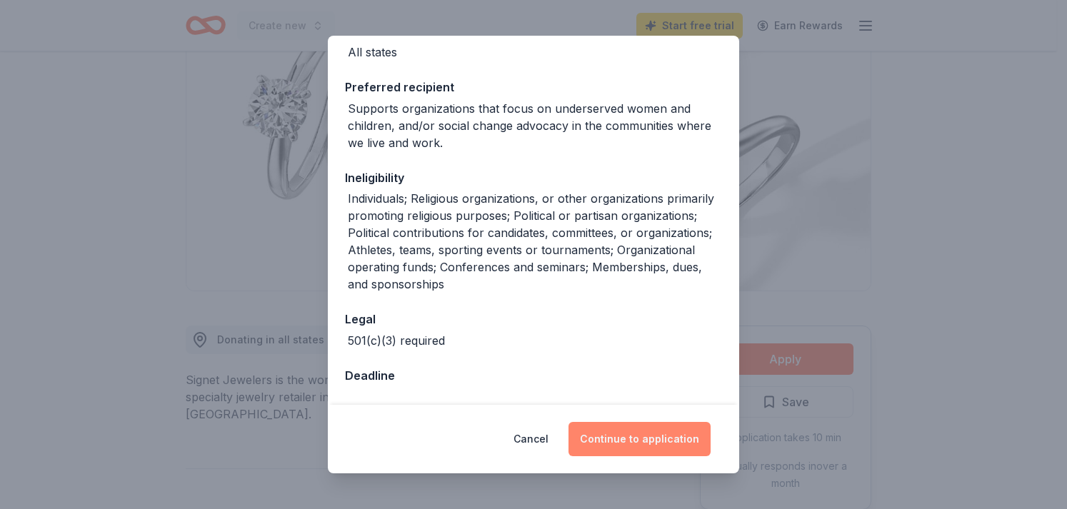
click at [651, 433] on button "Continue to application" at bounding box center [639, 439] width 142 height 34
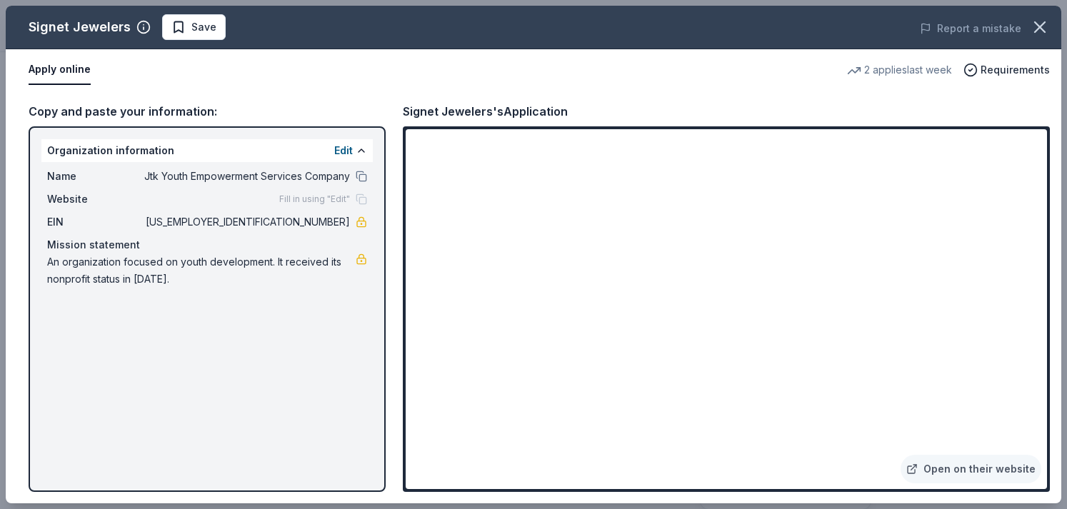
click at [306, 197] on div "Signet Jewelers Save Report a mistake Apply online 2 applies last week Requirem…" at bounding box center [533, 255] width 1055 height 498
click at [346, 153] on div "Signet Jewelers Save Report a mistake Apply online 2 applies last week Requirem…" at bounding box center [533, 255] width 1055 height 498
click at [343, 149] on div "Signet Jewelers Save Report a mistake Apply online 2 applies last week Requirem…" at bounding box center [533, 255] width 1055 height 498
click at [776, 87] on div "Signet Jewelers Save Report a mistake Apply online 2 applies last week Requirem…" at bounding box center [533, 255] width 1055 height 498
drag, startPoint x: 1041, startPoint y: 166, endPoint x: 1040, endPoint y: 212, distance: 46.4
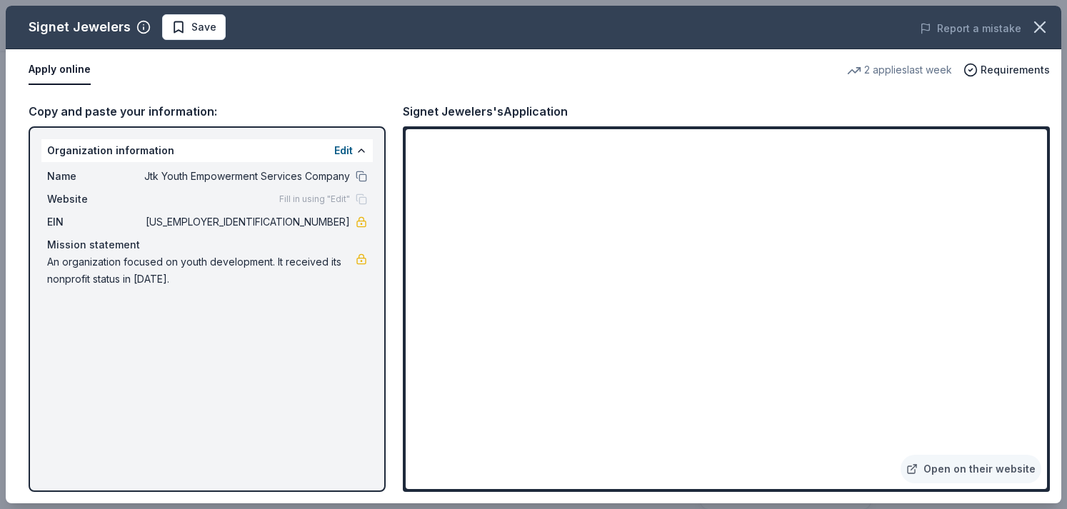
click at [1040, 212] on div "Signet Jewelers Save Report a mistake Apply online 2 applies last week Requirem…" at bounding box center [533, 255] width 1055 height 498
click at [949, 470] on div "Signet Jewelers Save Report a mistake Apply online 2 applies last week Requirem…" at bounding box center [533, 255] width 1055 height 498
click at [946, 93] on div "Signet Jewelers Save Report a mistake Apply online 2 applies last week Requirem…" at bounding box center [533, 255] width 1055 height 498
click at [987, 67] on div "Signet Jewelers Save Report a mistake Apply online 2 applies last week Requirem…" at bounding box center [533, 255] width 1055 height 498
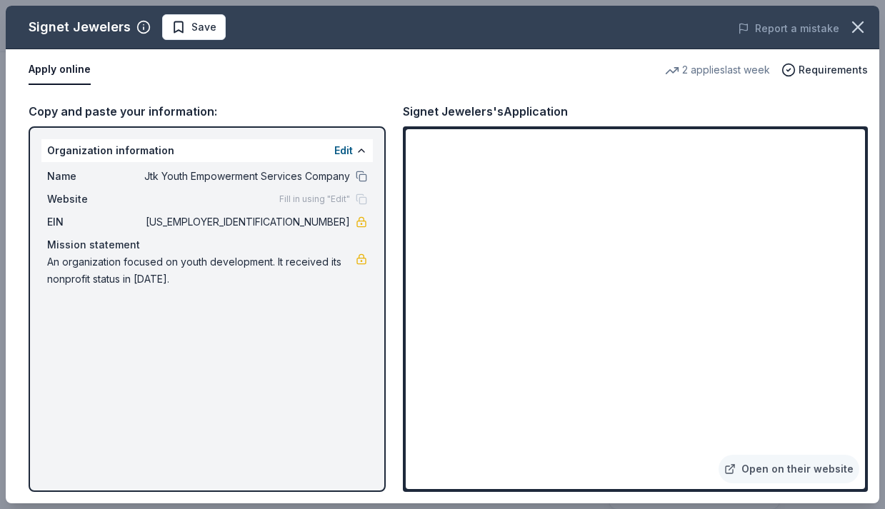
click at [737, 466] on div "Signet Jewelers Save Report a mistake Apply online 2 applies last week Requirem…" at bounding box center [442, 255] width 873 height 498
click at [781, 467] on div "Signet Jewelers Save Report a mistake Apply online 2 applies last week Requirem…" at bounding box center [442, 255] width 873 height 498
drag, startPoint x: 781, startPoint y: 466, endPoint x: 754, endPoint y: 478, distance: 30.0
click at [754, 478] on div "Signet Jewelers Save Report a mistake Apply online 2 applies last week Requirem…" at bounding box center [442, 255] width 873 height 498
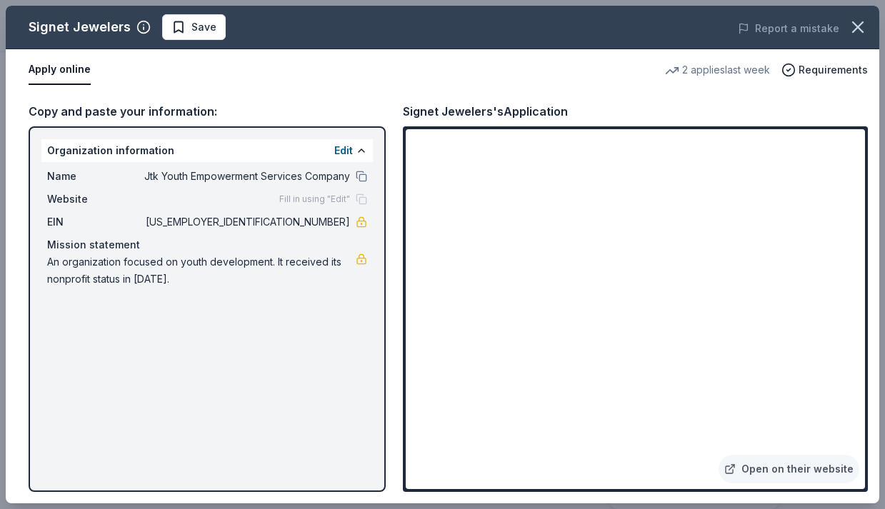
click at [756, 470] on div "Signet Jewelers Save Report a mistake Apply online 2 applies last week Requirem…" at bounding box center [442, 255] width 873 height 498
click at [756, 467] on div "Signet Jewelers Save Report a mistake Apply online 2 applies last week Requirem…" at bounding box center [442, 255] width 873 height 498
click at [62, 74] on div "Signet Jewelers Save Report a mistake Apply online 2 applies last week Requirem…" at bounding box center [442, 255] width 873 height 498
click at [67, 66] on div "Signet Jewelers Save Report a mistake Apply online 2 applies last week Requirem…" at bounding box center [442, 255] width 873 height 498
click at [203, 31] on div "Signet Jewelers Save Report a mistake Apply online 2 applies last week Requirem…" at bounding box center [442, 255] width 873 height 498
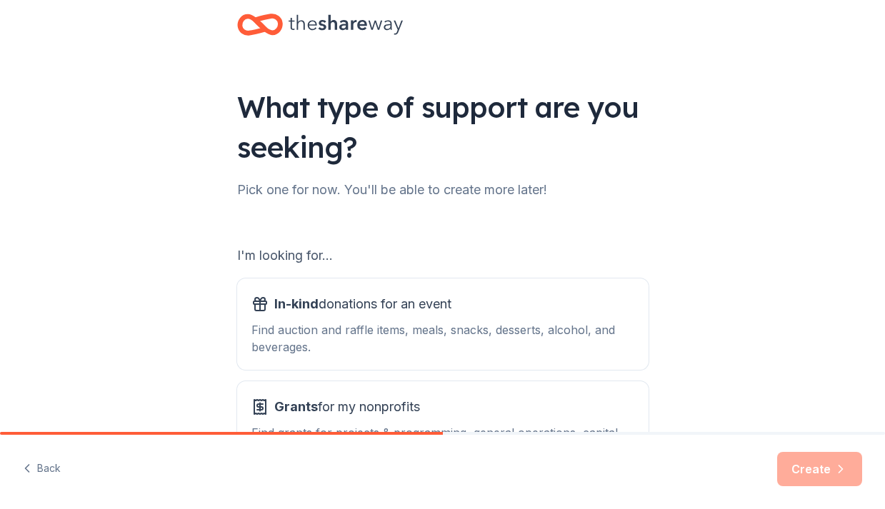
scroll to position [1, 0]
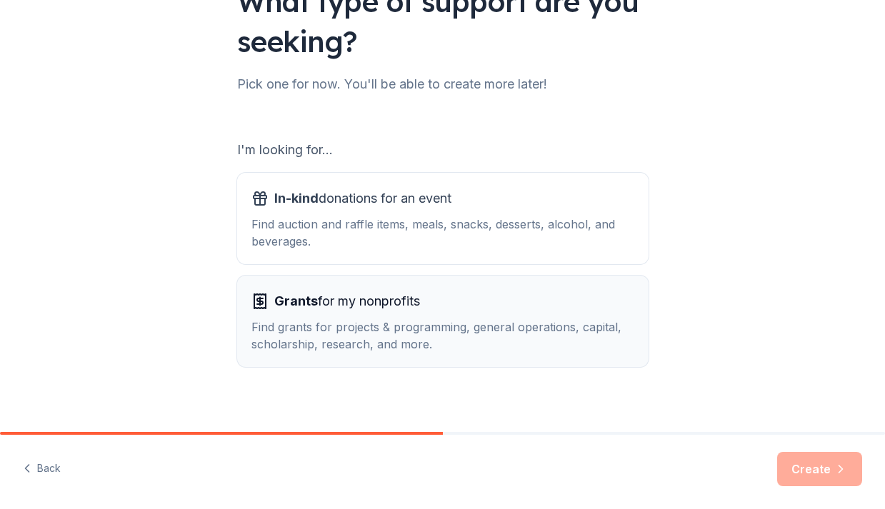
scroll to position [144, 0]
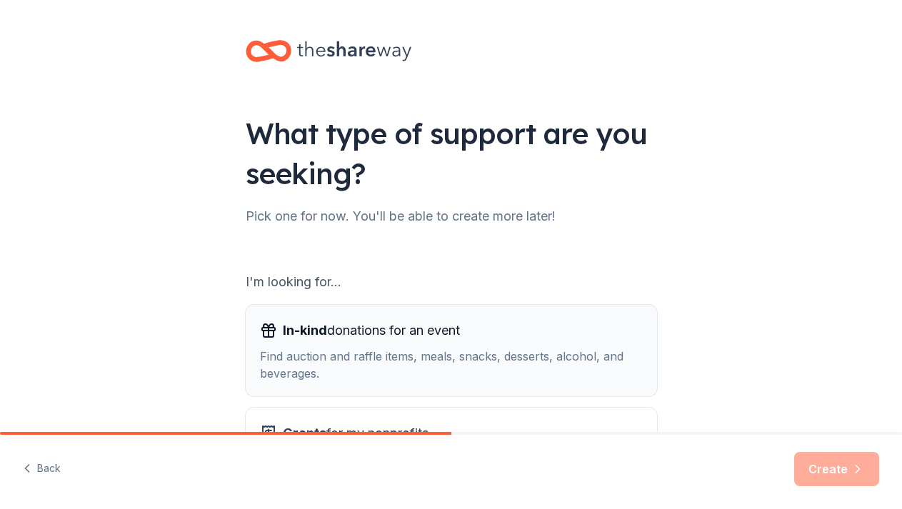
click at [296, 332] on span "In-kind" at bounding box center [305, 330] width 44 height 15
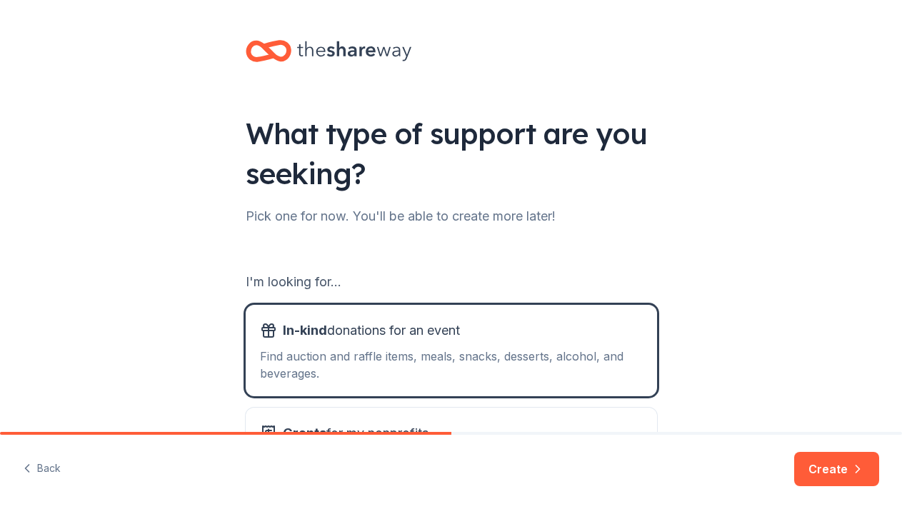
scroll to position [71, 0]
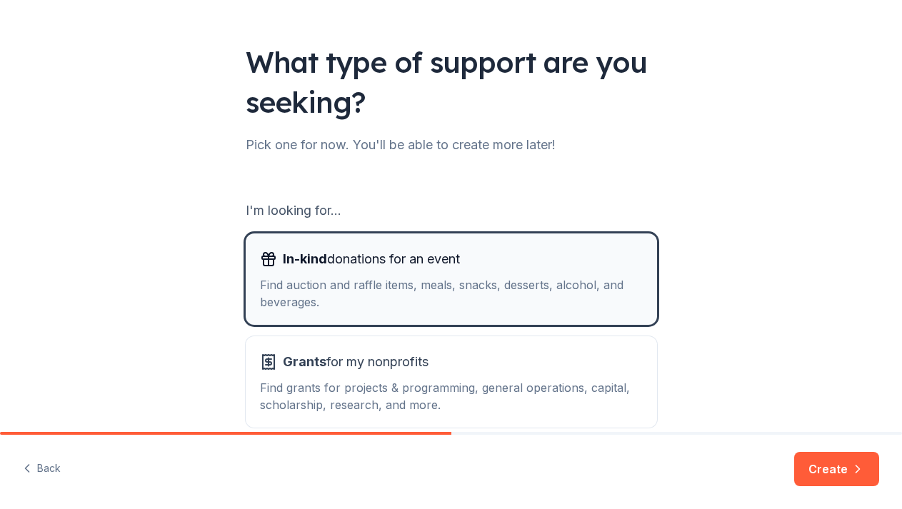
click at [311, 277] on div "Find auction and raffle items, meals, snacks, desserts, alcohol, and beverages." at bounding box center [451, 293] width 383 height 34
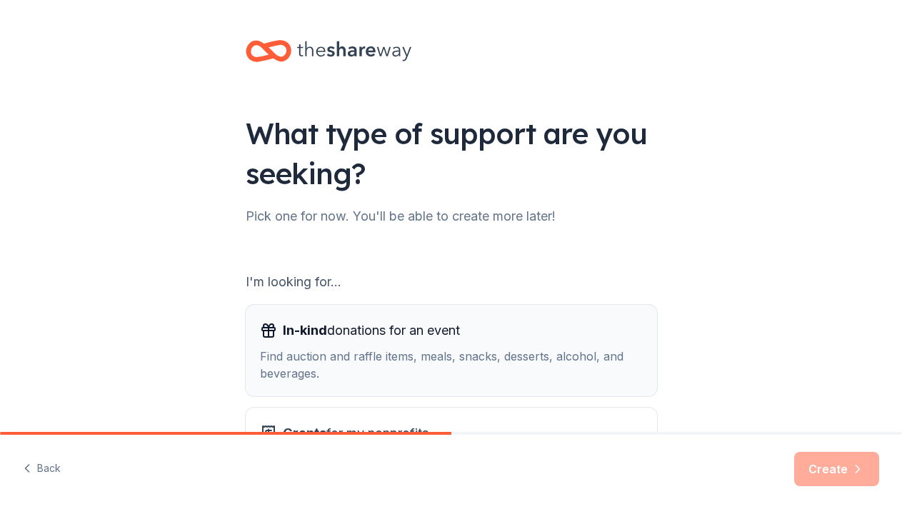
click at [367, 329] on span "In-kind donations for an event" at bounding box center [371, 330] width 177 height 23
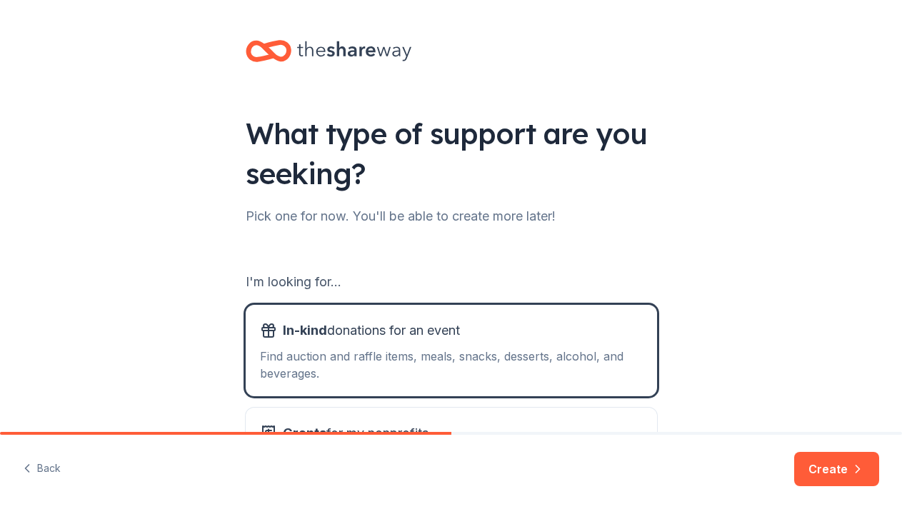
drag, startPoint x: 824, startPoint y: 464, endPoint x: 802, endPoint y: 457, distance: 23.3
click at [822, 464] on button "Create" at bounding box center [836, 469] width 85 height 34
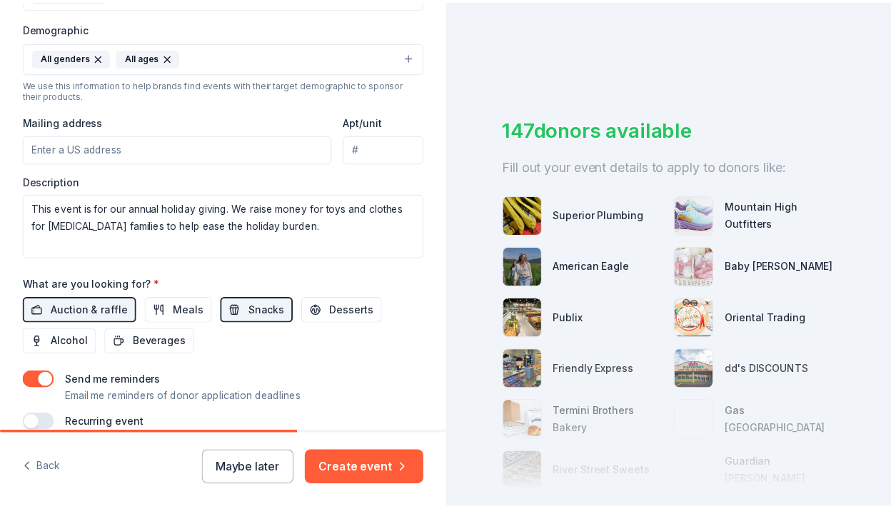
scroll to position [521, 0]
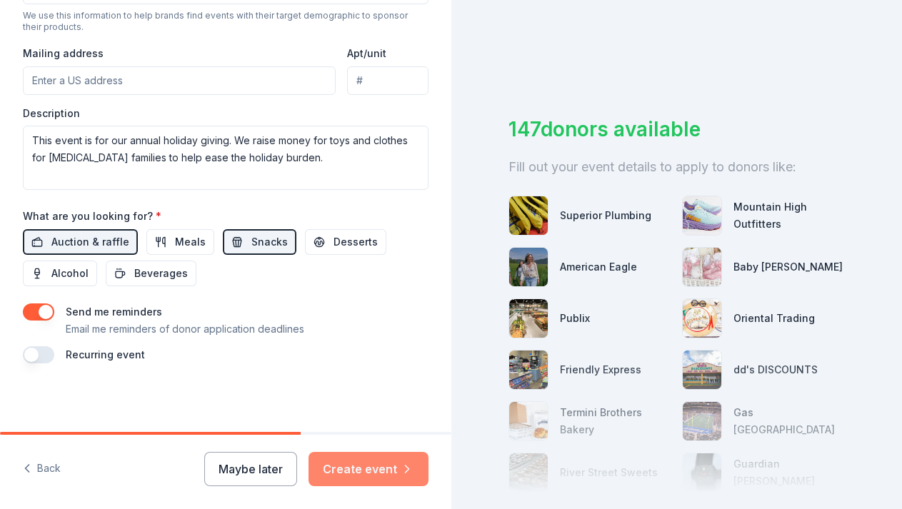
click at [383, 463] on button "Create event" at bounding box center [369, 469] width 120 height 34
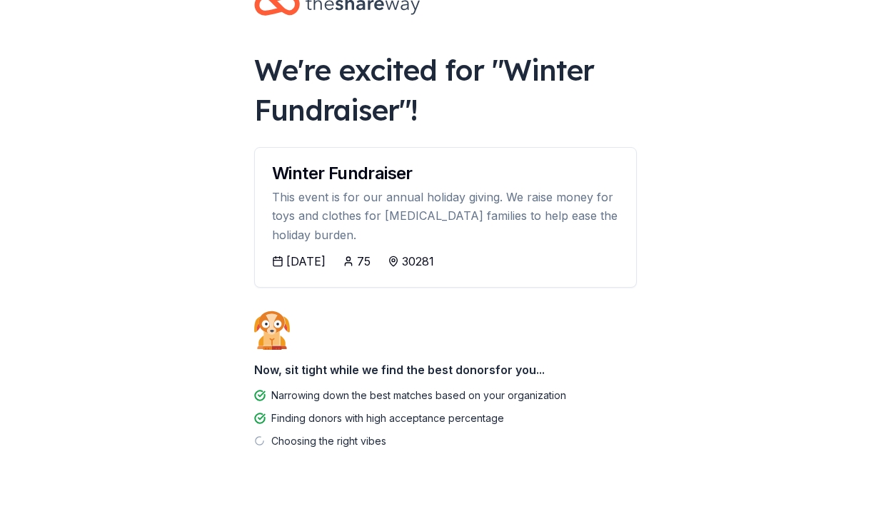
scroll to position [76, 0]
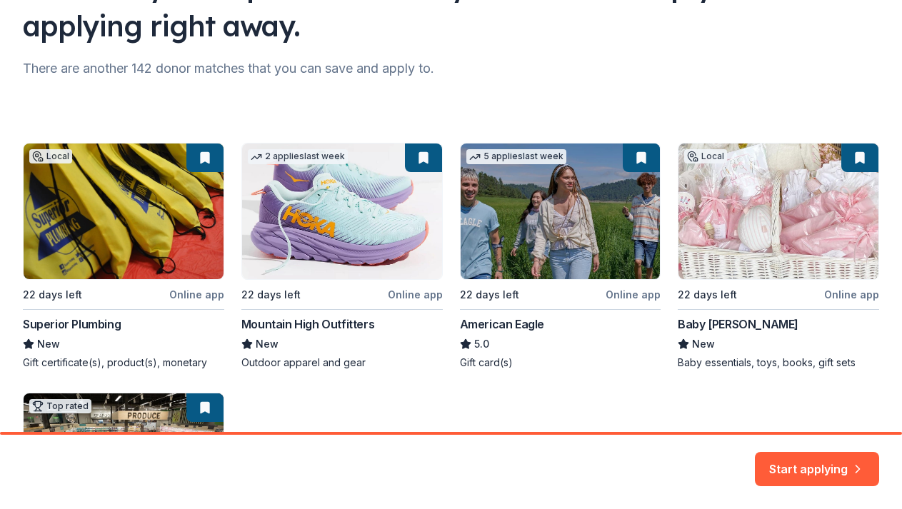
scroll to position [143, 0]
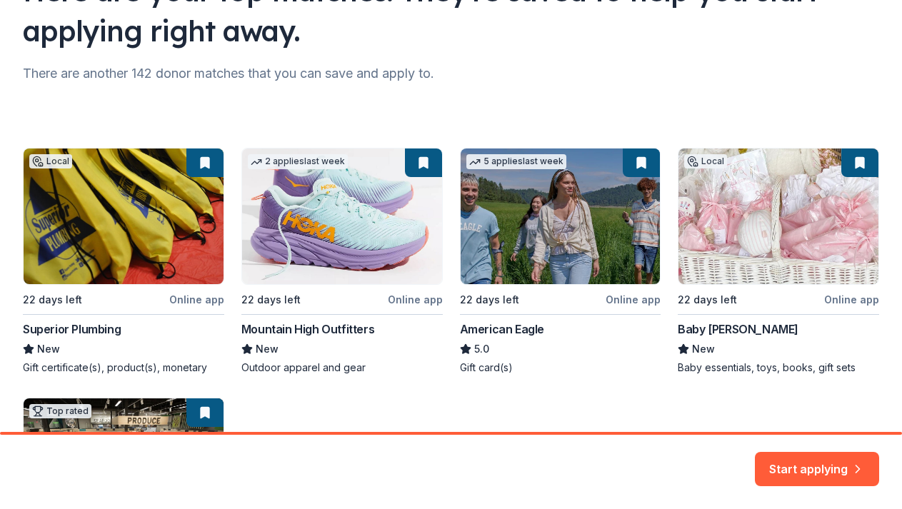
click at [196, 302] on div "Local 22 days left Online app Superior Plumbing New Gift certificate(s), produc…" at bounding box center [451, 386] width 856 height 477
click at [196, 295] on div "Local 22 days left Online app Superior Plumbing New Gift certificate(s), produc…" at bounding box center [451, 386] width 856 height 477
click at [104, 226] on div "Local 22 days left Online app Superior Plumbing New Gift certificate(s), produc…" at bounding box center [451, 386] width 856 height 477
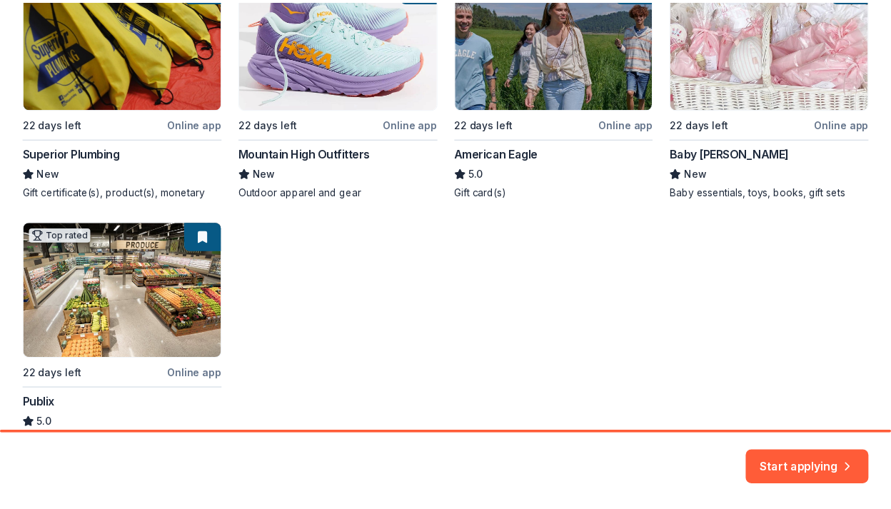
scroll to position [357, 0]
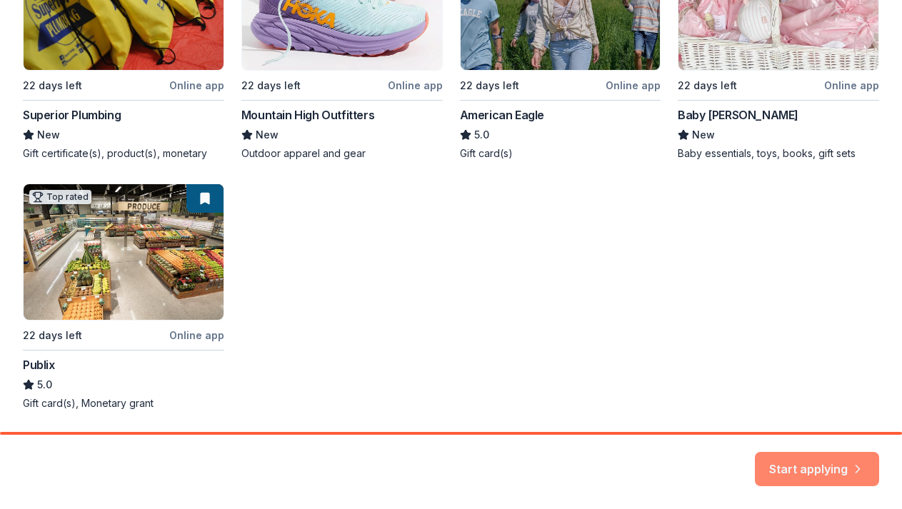
drag, startPoint x: 788, startPoint y: 465, endPoint x: 777, endPoint y: 463, distance: 10.8
click at [787, 465] on button "Start applying" at bounding box center [817, 463] width 124 height 34
click at [840, 461] on div "Start applying" at bounding box center [817, 469] width 124 height 34
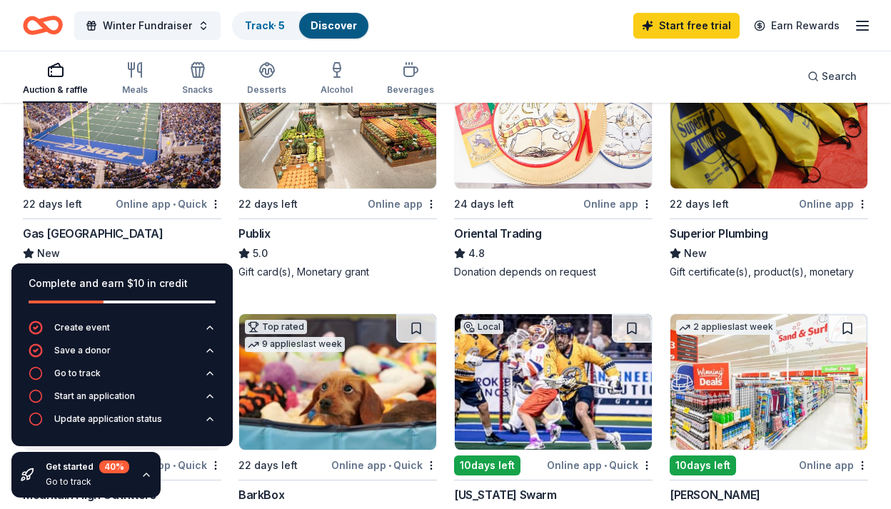
scroll to position [214, 0]
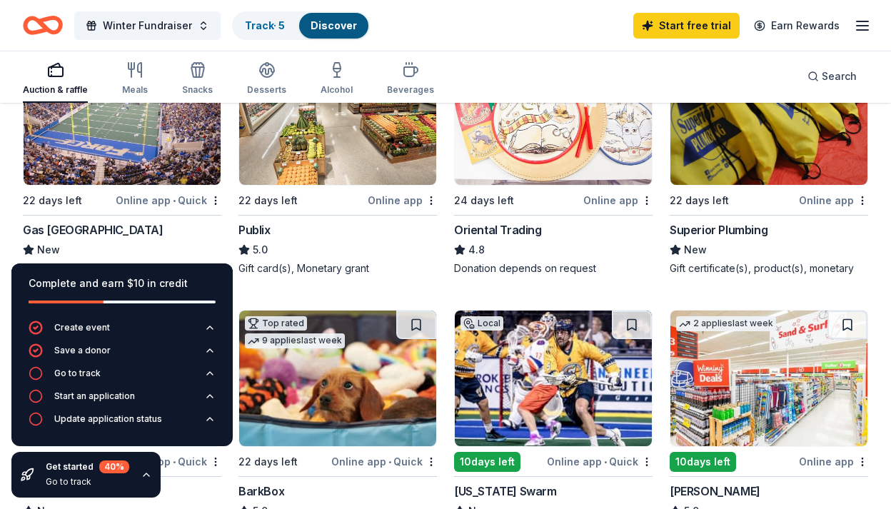
click at [824, 201] on div "Online app" at bounding box center [833, 200] width 69 height 18
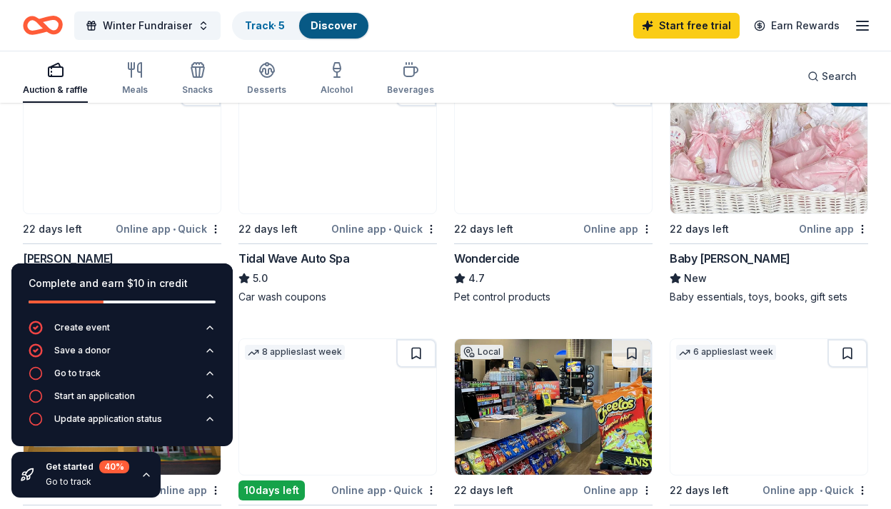
scroll to position [1000, 0]
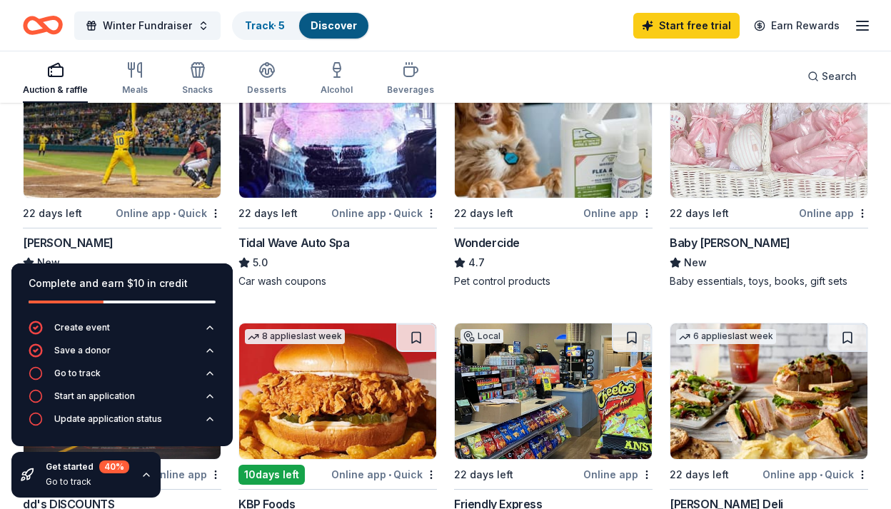
click at [410, 216] on div "Online app • Quick" at bounding box center [384, 213] width 106 height 18
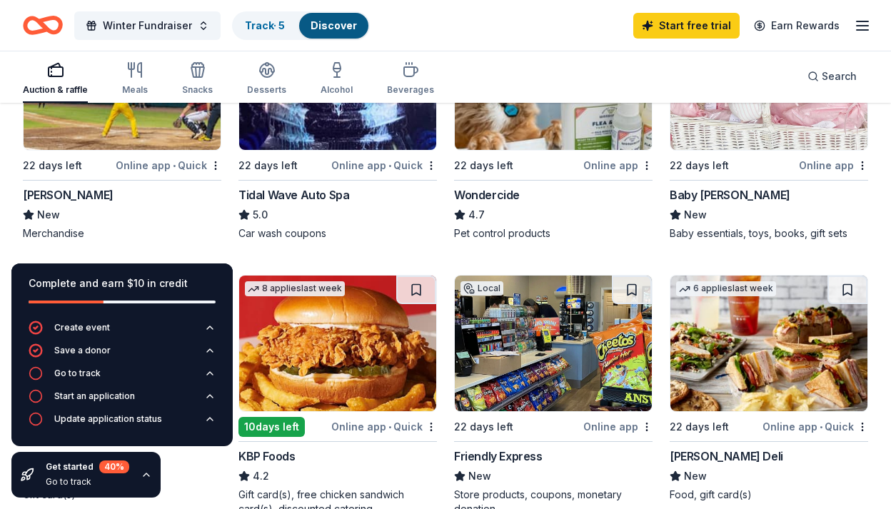
scroll to position [1071, 0]
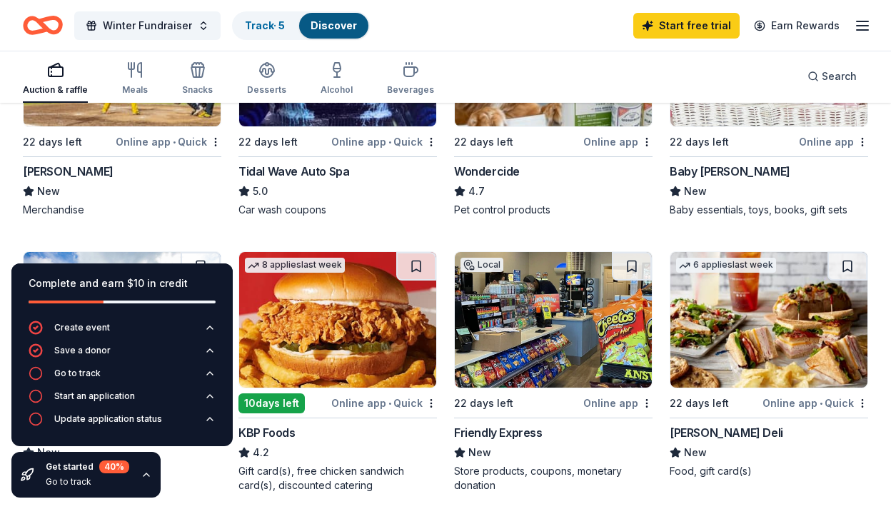
click at [487, 432] on div "Friendly Express" at bounding box center [498, 432] width 89 height 17
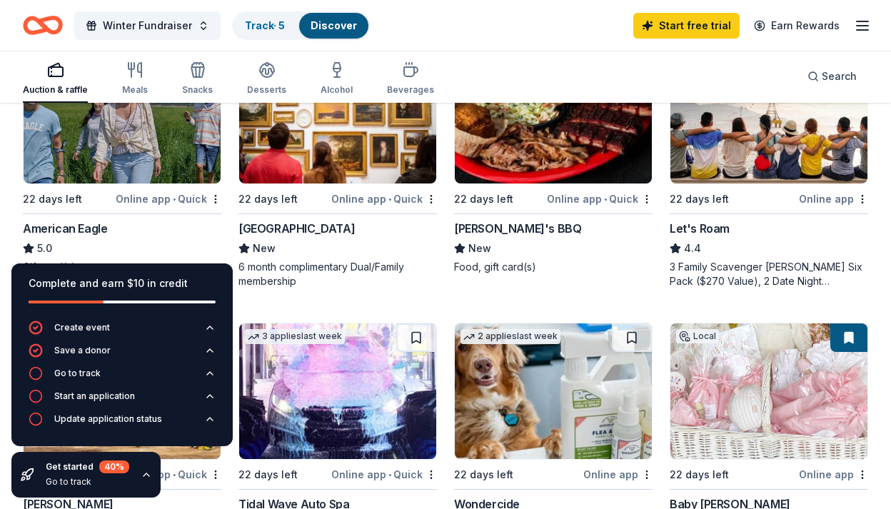
scroll to position [714, 0]
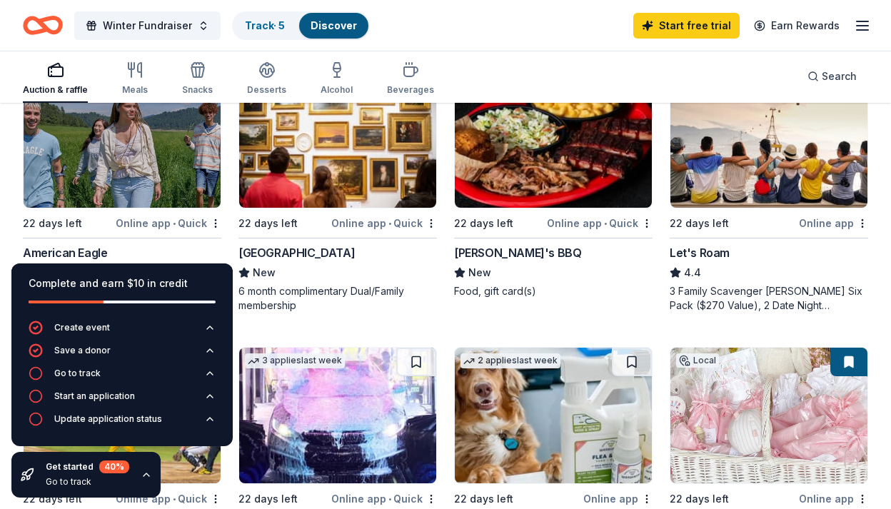
click at [628, 222] on div "Online app • Quick" at bounding box center [600, 223] width 106 height 18
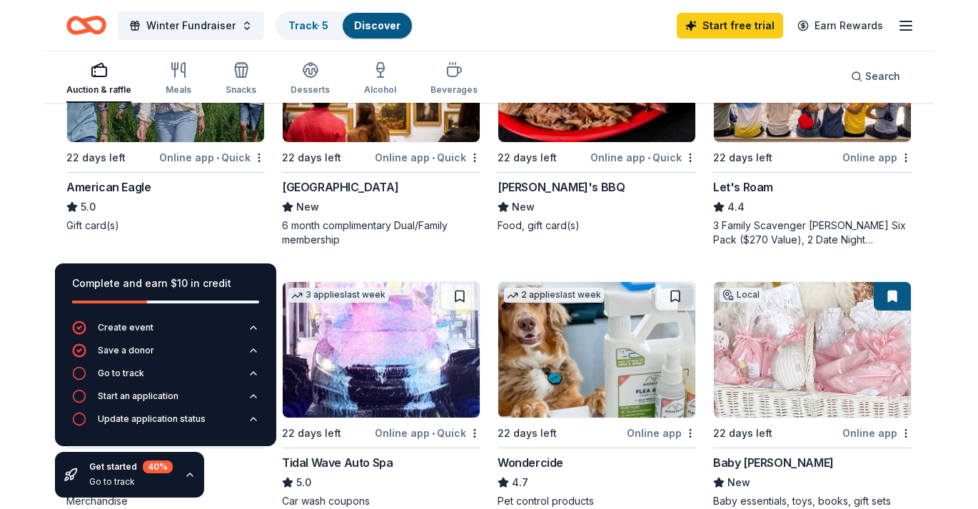
scroll to position [786, 0]
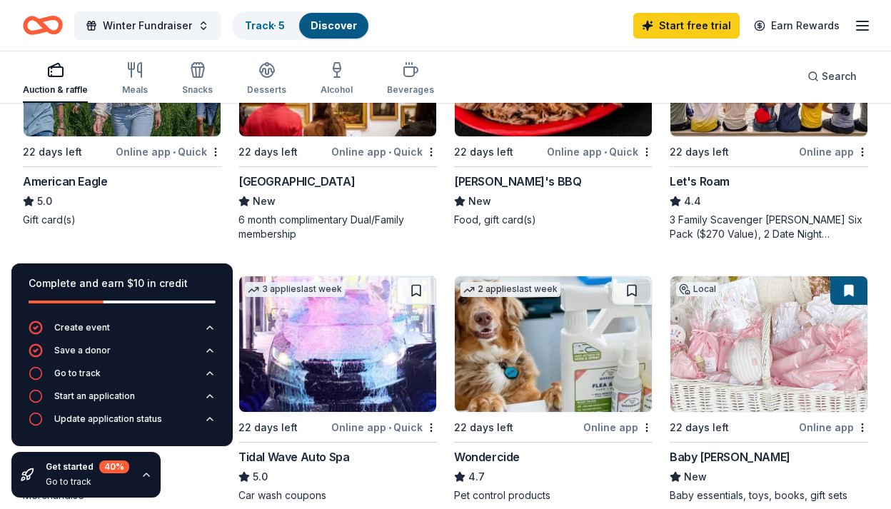
click at [51, 184] on div "American Eagle" at bounding box center [65, 181] width 84 height 17
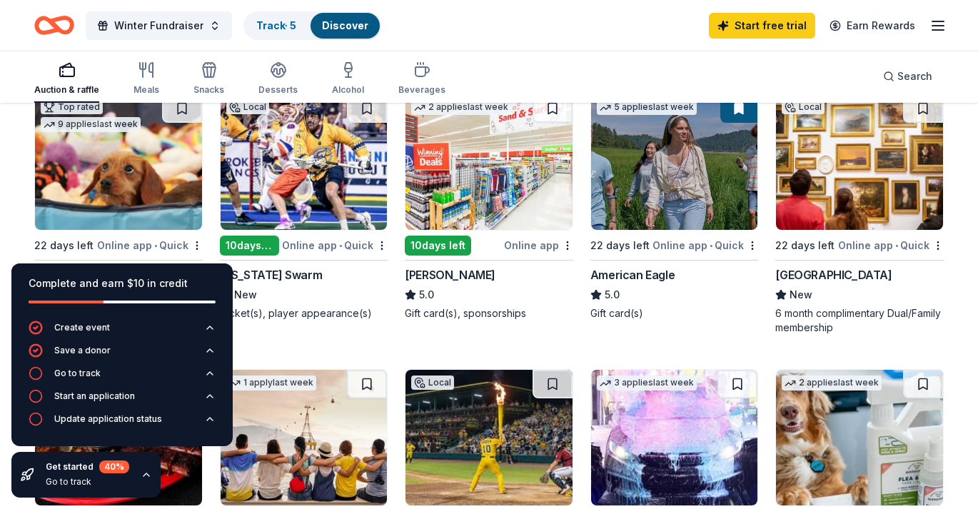
scroll to position [428, 0]
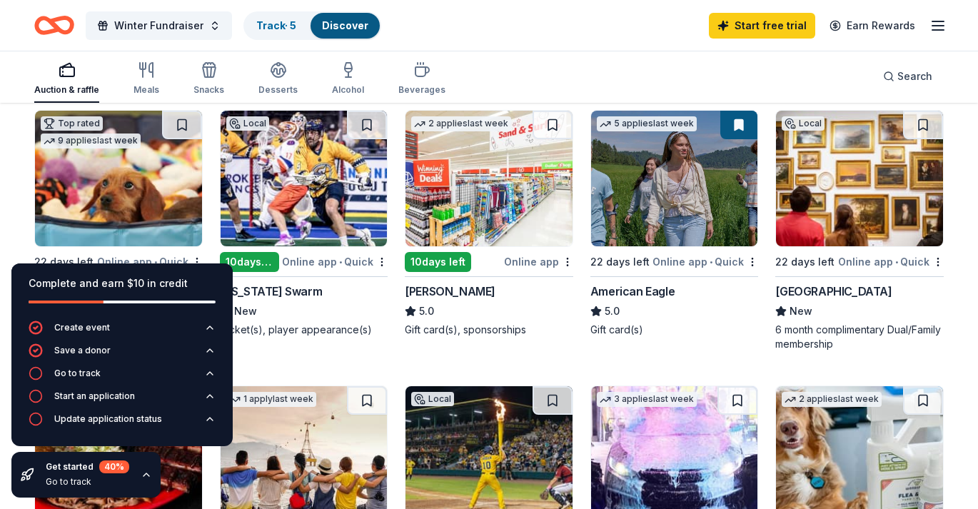
click at [731, 261] on div "Online app • Quick" at bounding box center [706, 262] width 106 height 18
click at [680, 261] on div "Online app • Quick" at bounding box center [706, 262] width 106 height 18
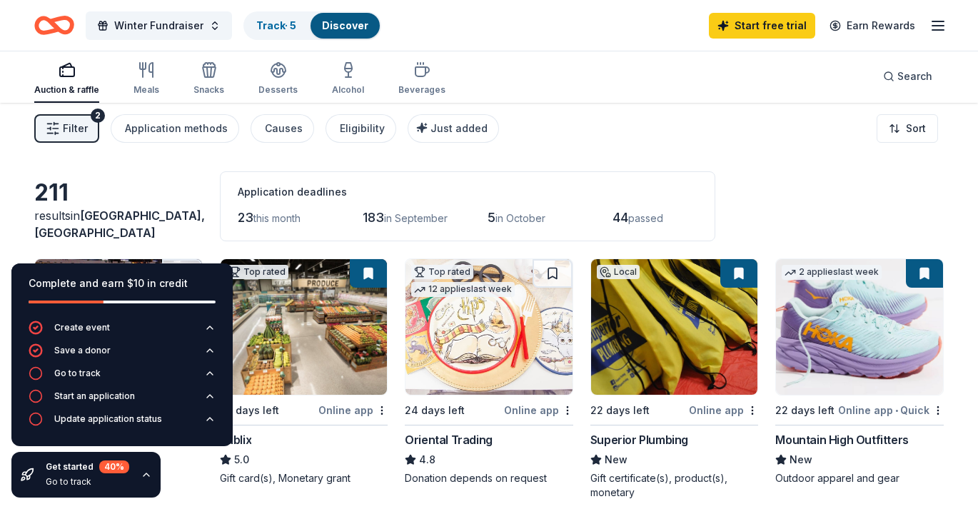
scroll to position [0, 0]
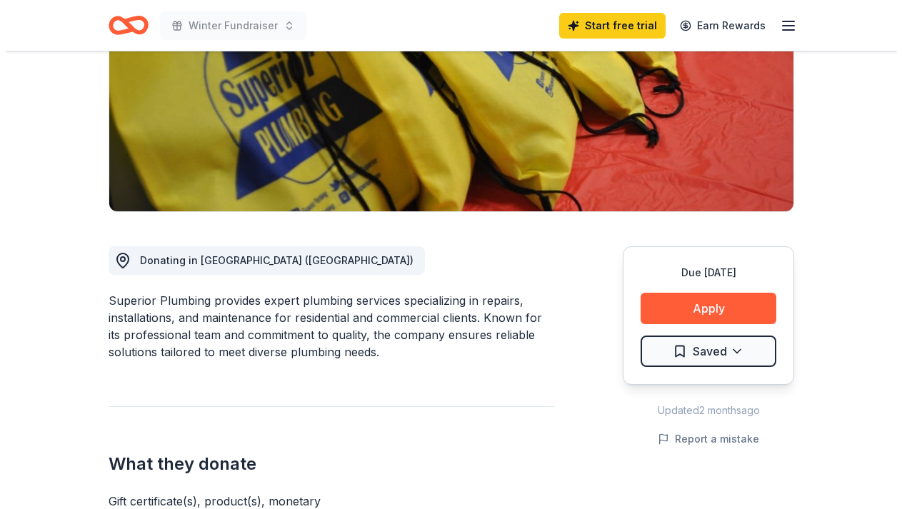
scroll to position [214, 0]
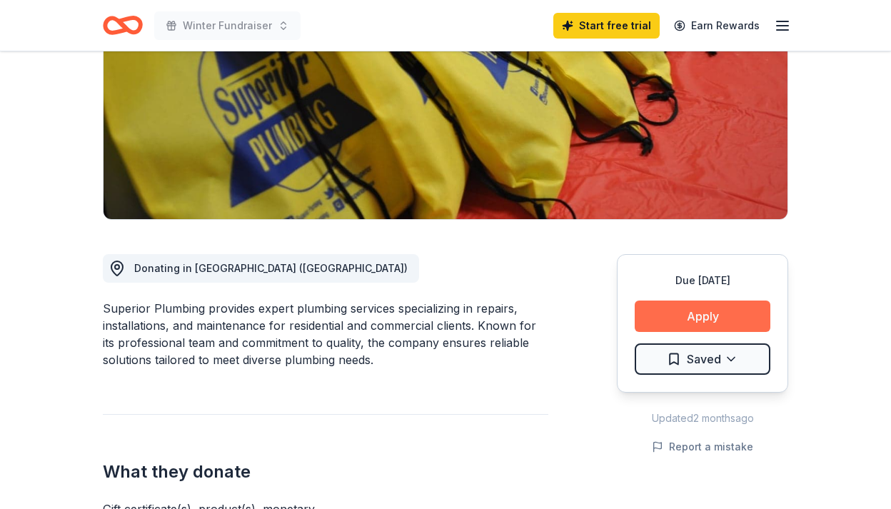
click at [691, 317] on button "Apply" at bounding box center [703, 316] width 136 height 31
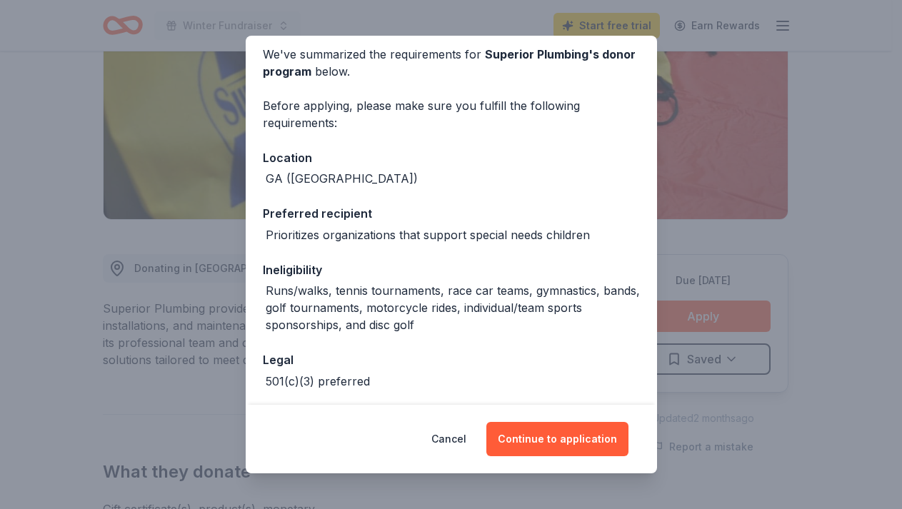
scroll to position [120, 0]
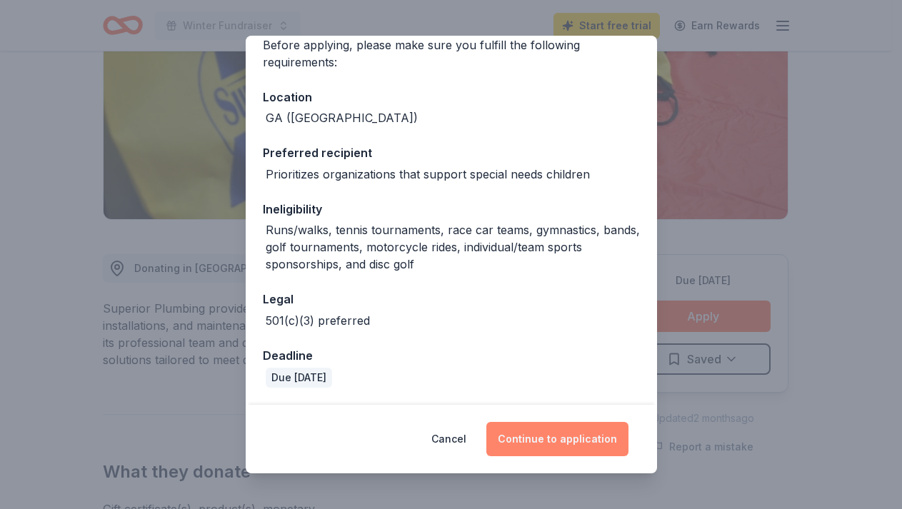
click at [551, 439] on button "Continue to application" at bounding box center [557, 439] width 142 height 34
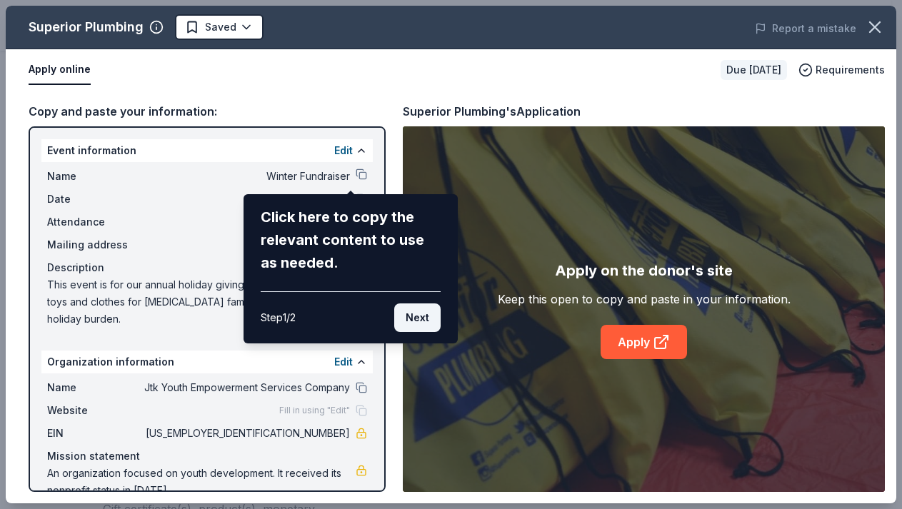
click at [421, 321] on button "Next" at bounding box center [417, 318] width 46 height 29
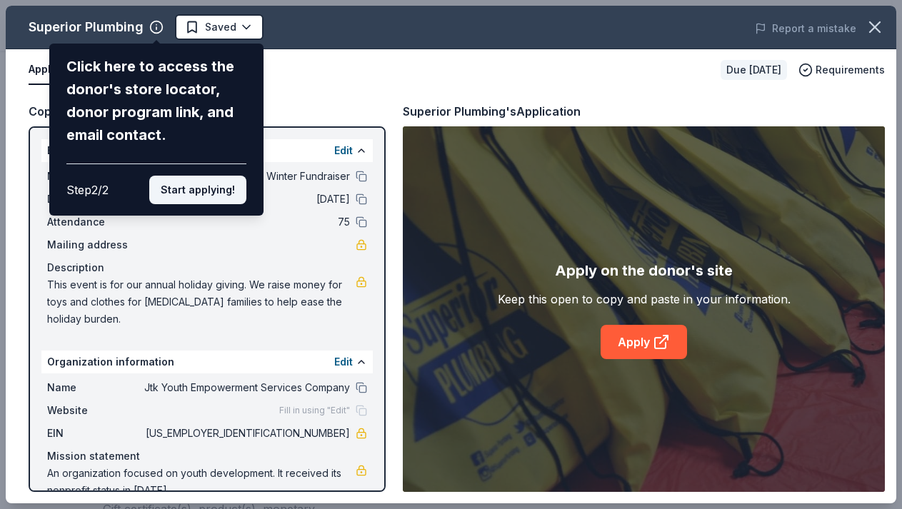
click at [213, 196] on button "Start applying!" at bounding box center [197, 190] width 97 height 29
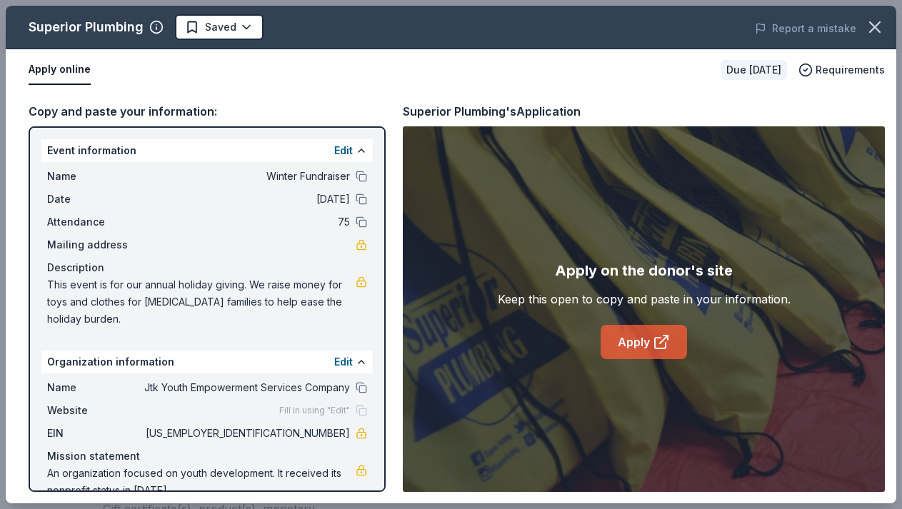
click at [638, 343] on link "Apply" at bounding box center [644, 342] width 86 height 34
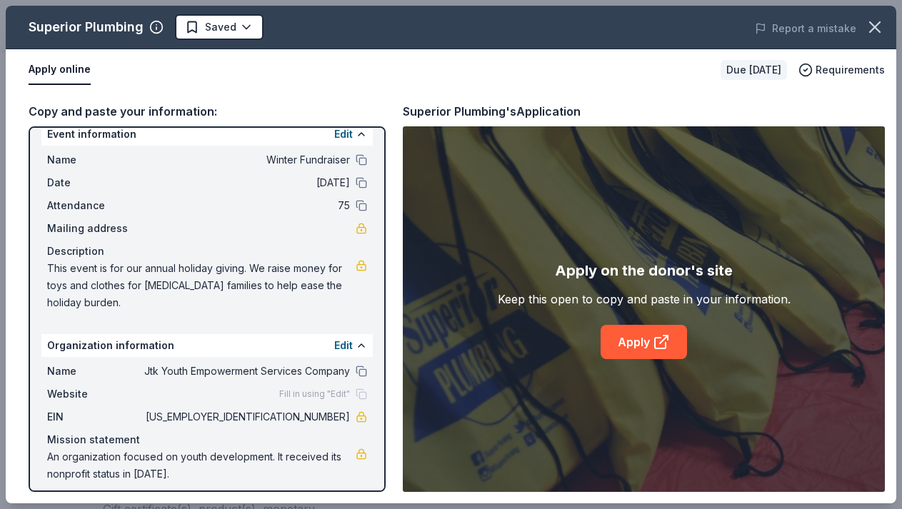
scroll to position [26, 0]
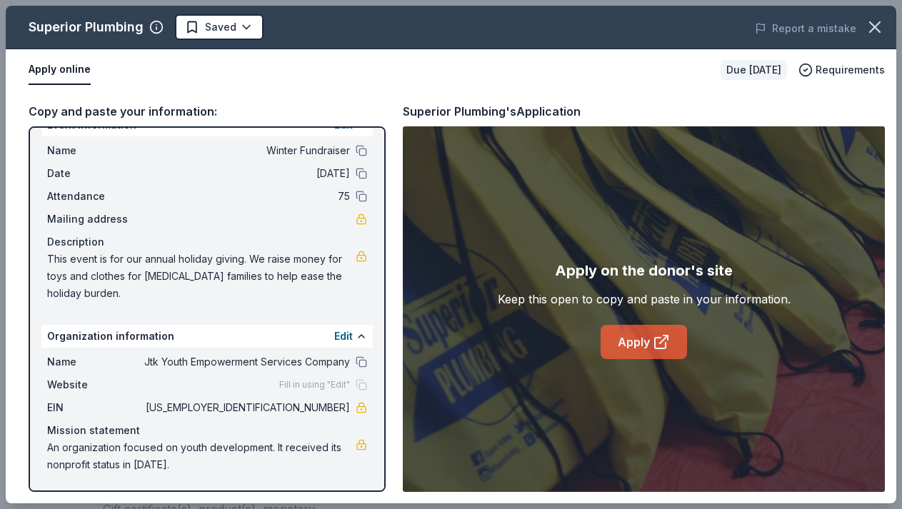
click at [631, 340] on link "Apply" at bounding box center [644, 342] width 86 height 34
click at [647, 342] on link "Apply" at bounding box center [644, 342] width 86 height 34
click at [631, 343] on link "Apply" at bounding box center [644, 342] width 86 height 34
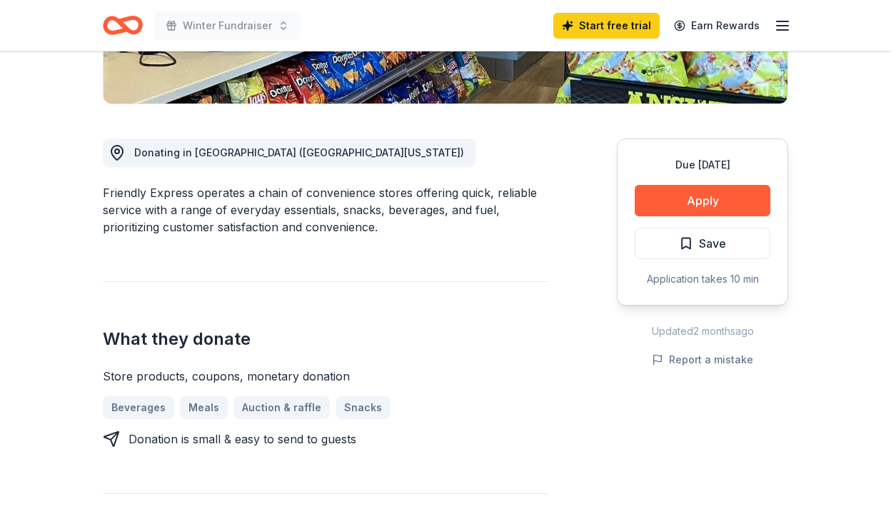
scroll to position [357, 0]
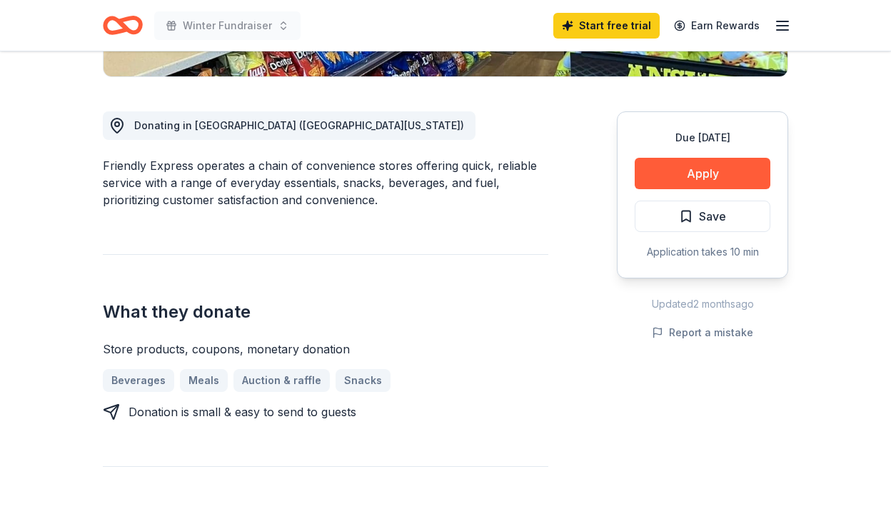
click at [192, 413] on div "Donation is small & easy to send to guests" at bounding box center [243, 411] width 228 height 17
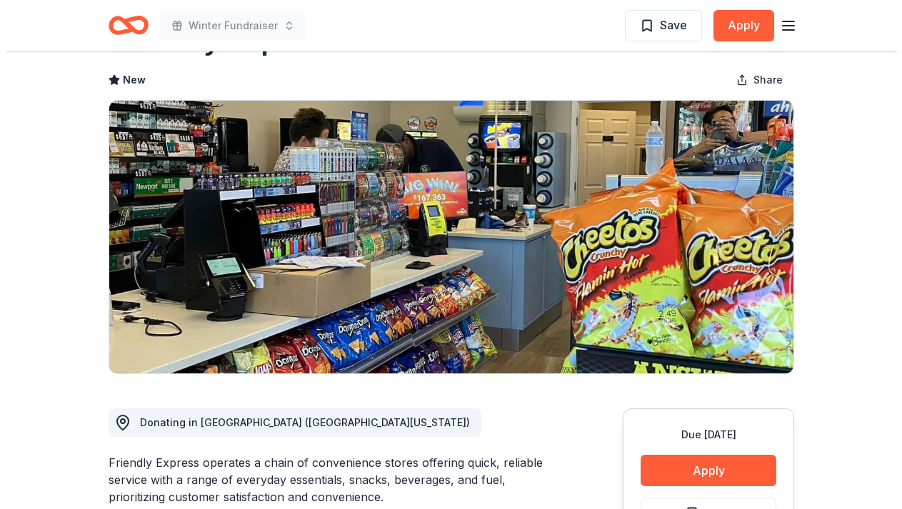
scroll to position [143, 0]
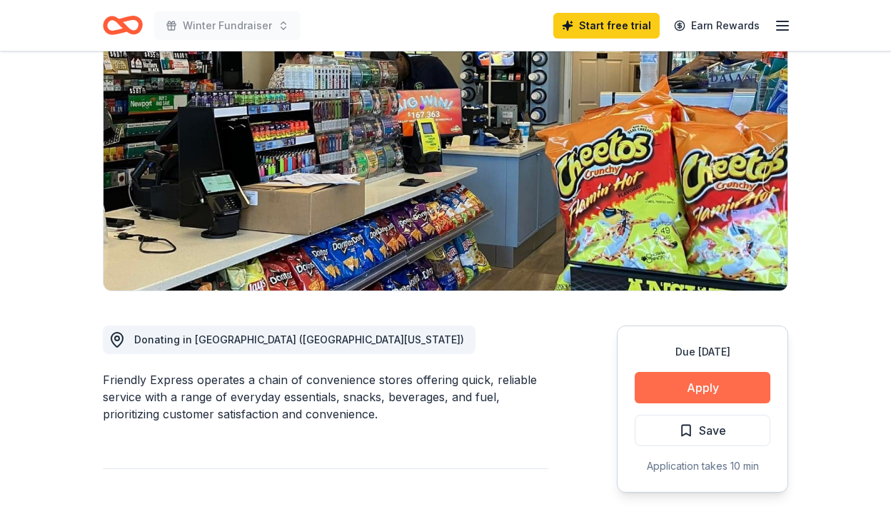
click at [708, 381] on button "Apply" at bounding box center [703, 387] width 136 height 31
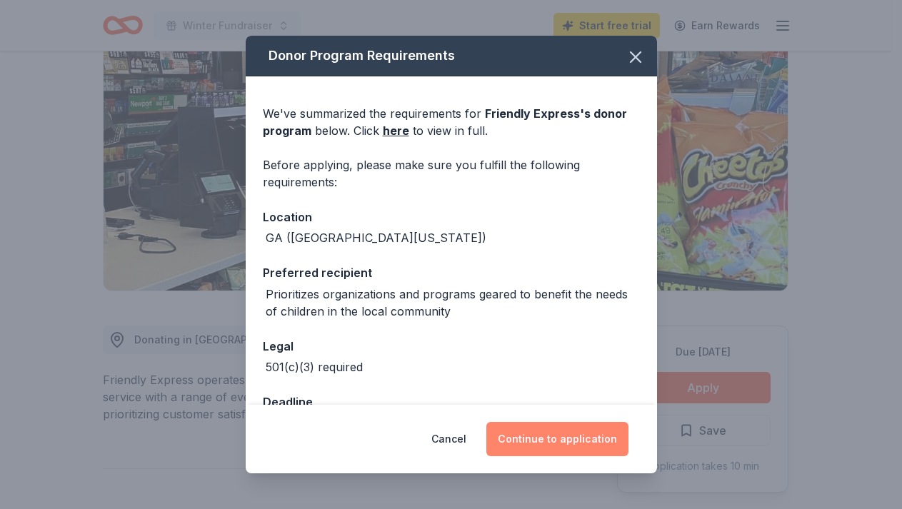
click at [544, 443] on button "Continue to application" at bounding box center [557, 439] width 142 height 34
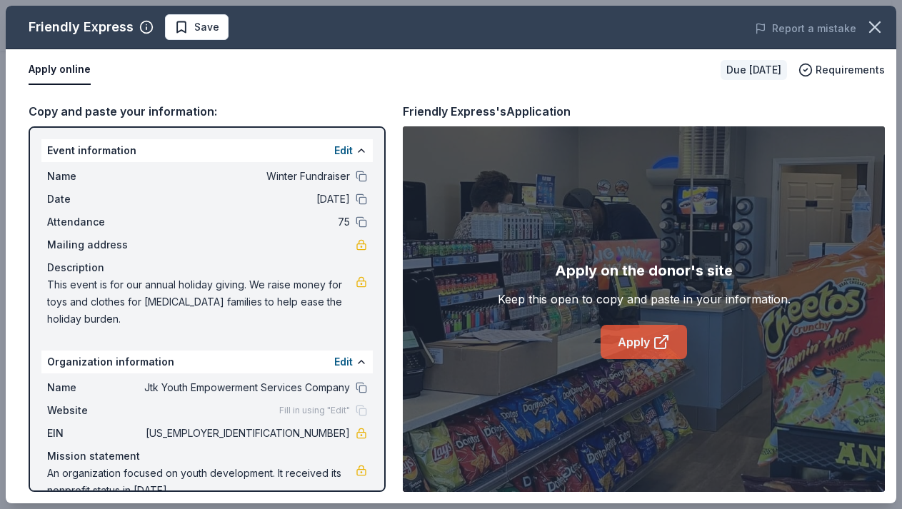
click at [641, 341] on link "Apply" at bounding box center [644, 342] width 86 height 34
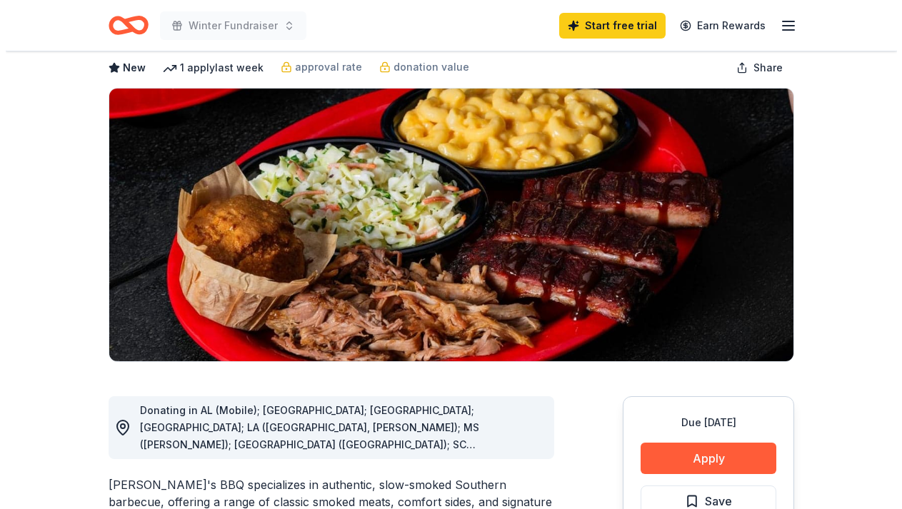
scroll to position [214, 0]
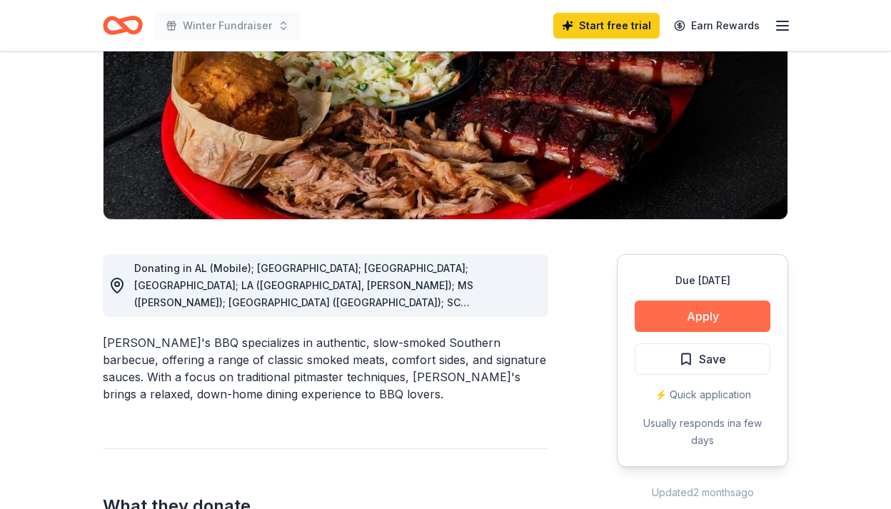
click at [709, 313] on button "Apply" at bounding box center [703, 316] width 136 height 31
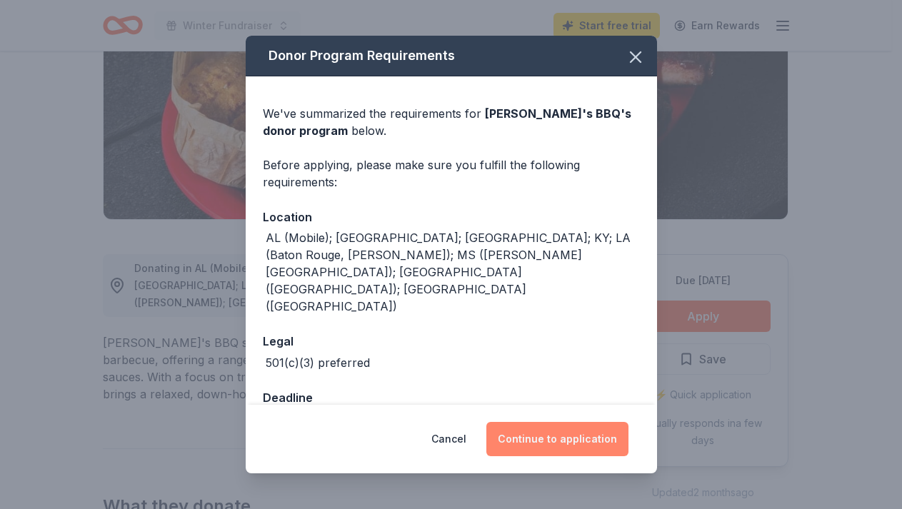
click at [564, 436] on button "Continue to application" at bounding box center [557, 439] width 142 height 34
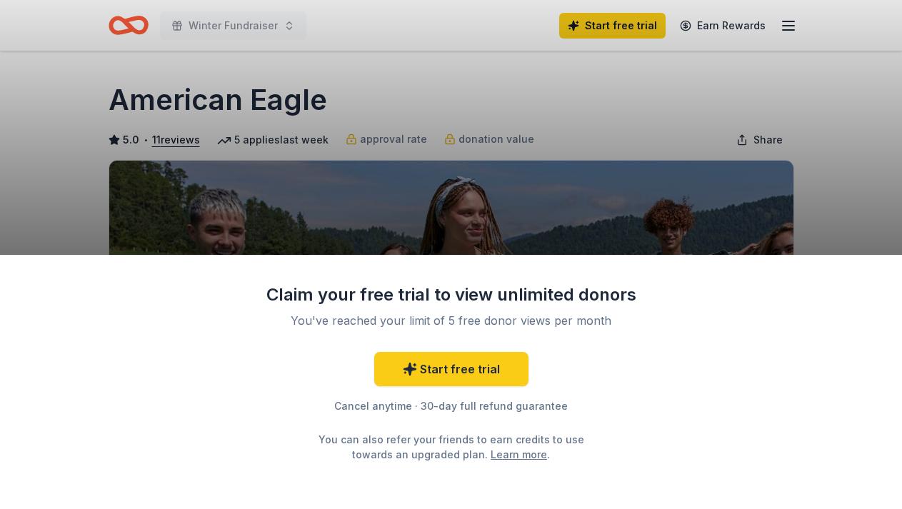
click at [51, 123] on div "Claim your free trial to view unlimited donors You've reached your limit of 5 f…" at bounding box center [451, 254] width 902 height 509
click at [856, 186] on div "Claim your free trial to view unlimited donors You've reached your limit of 5 f…" at bounding box center [451, 254] width 902 height 509
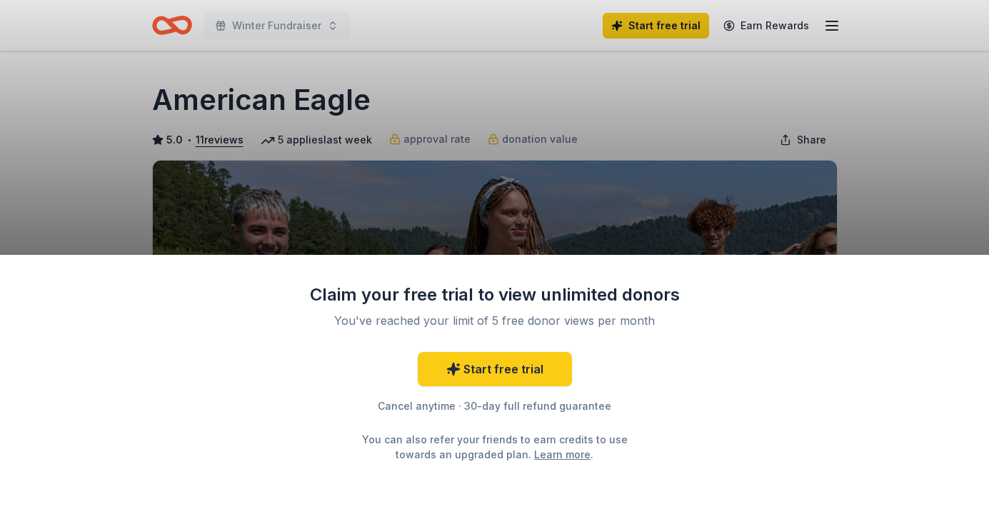
click at [891, 163] on div "Claim your free trial to view unlimited donors You've reached your limit of 5 f…" at bounding box center [494, 254] width 989 height 509
click at [790, 25] on div "Claim your free trial to view unlimited donors You've reached your limit of 5 f…" at bounding box center [494, 254] width 989 height 509
click at [204, 481] on div "Claim your free trial to view unlimited donors You've reached your limit of 5 f…" at bounding box center [494, 382] width 989 height 255
